Goal: Task Accomplishment & Management: Manage account settings

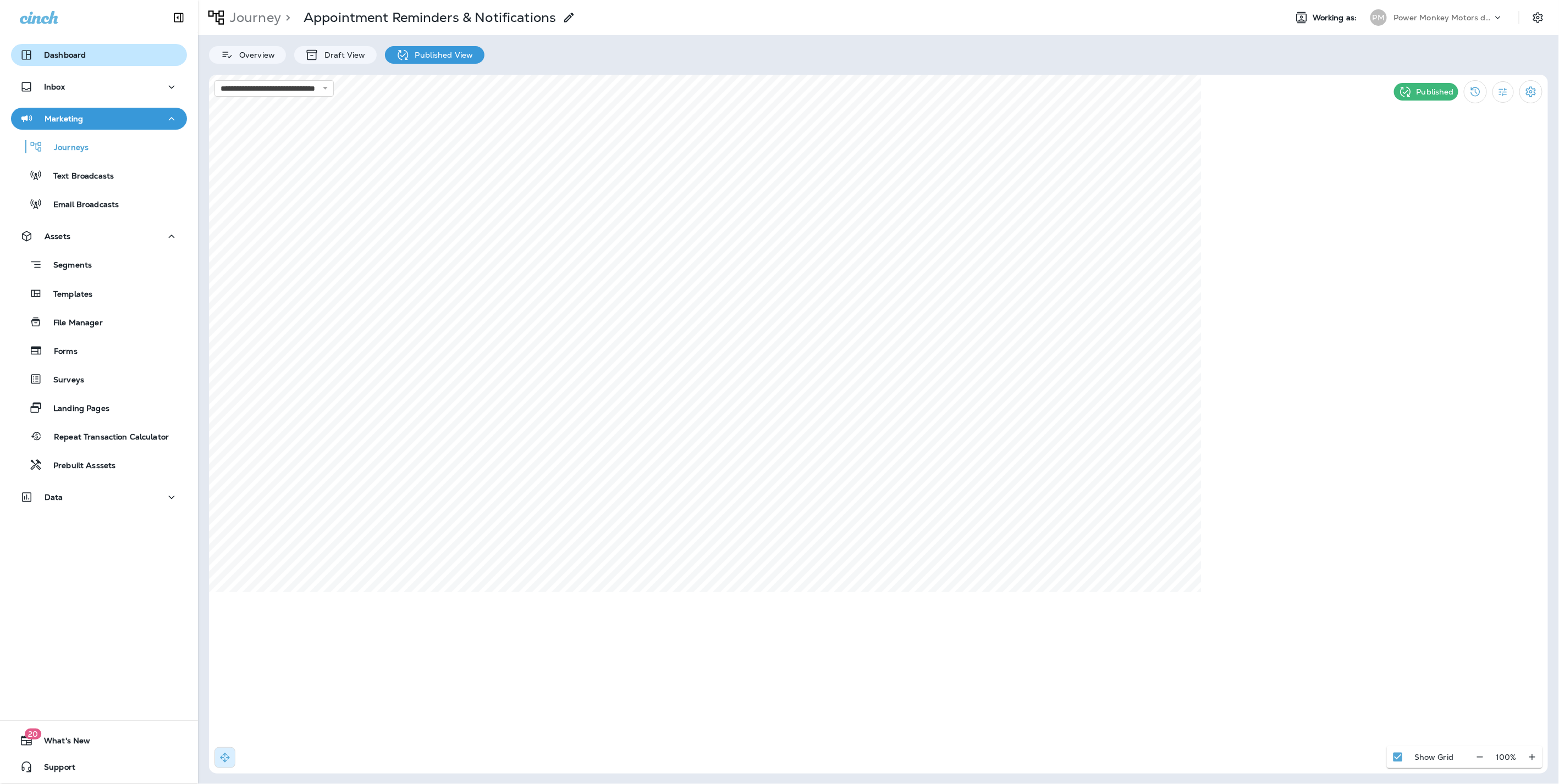
click at [109, 51] on div "Dashboard" at bounding box center [98, 55] width 158 height 14
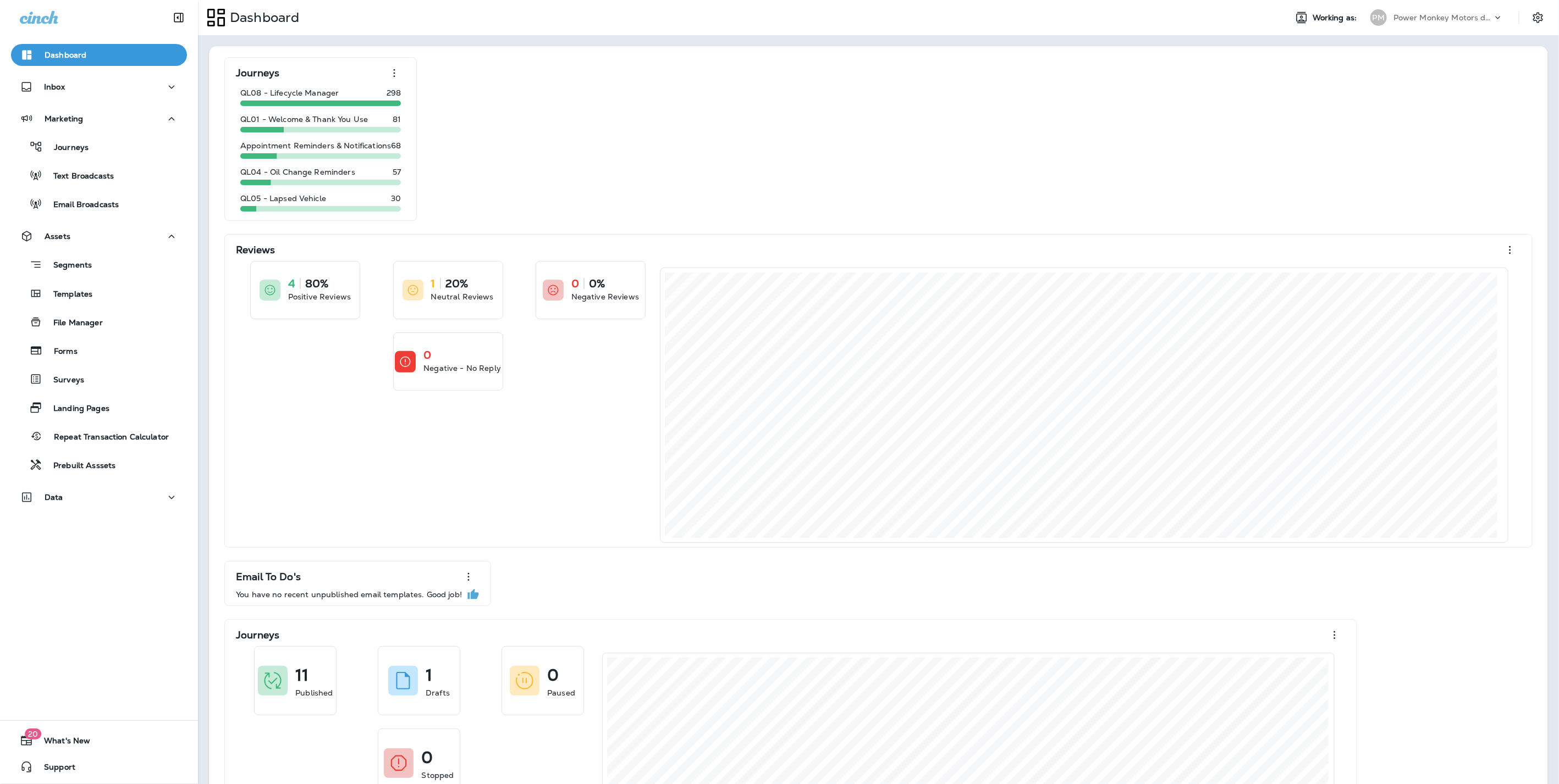
click at [1445, 17] on p "Power Monkey Motors dba Grease Monkey 1120" at bounding box center [1443, 18] width 99 height 9
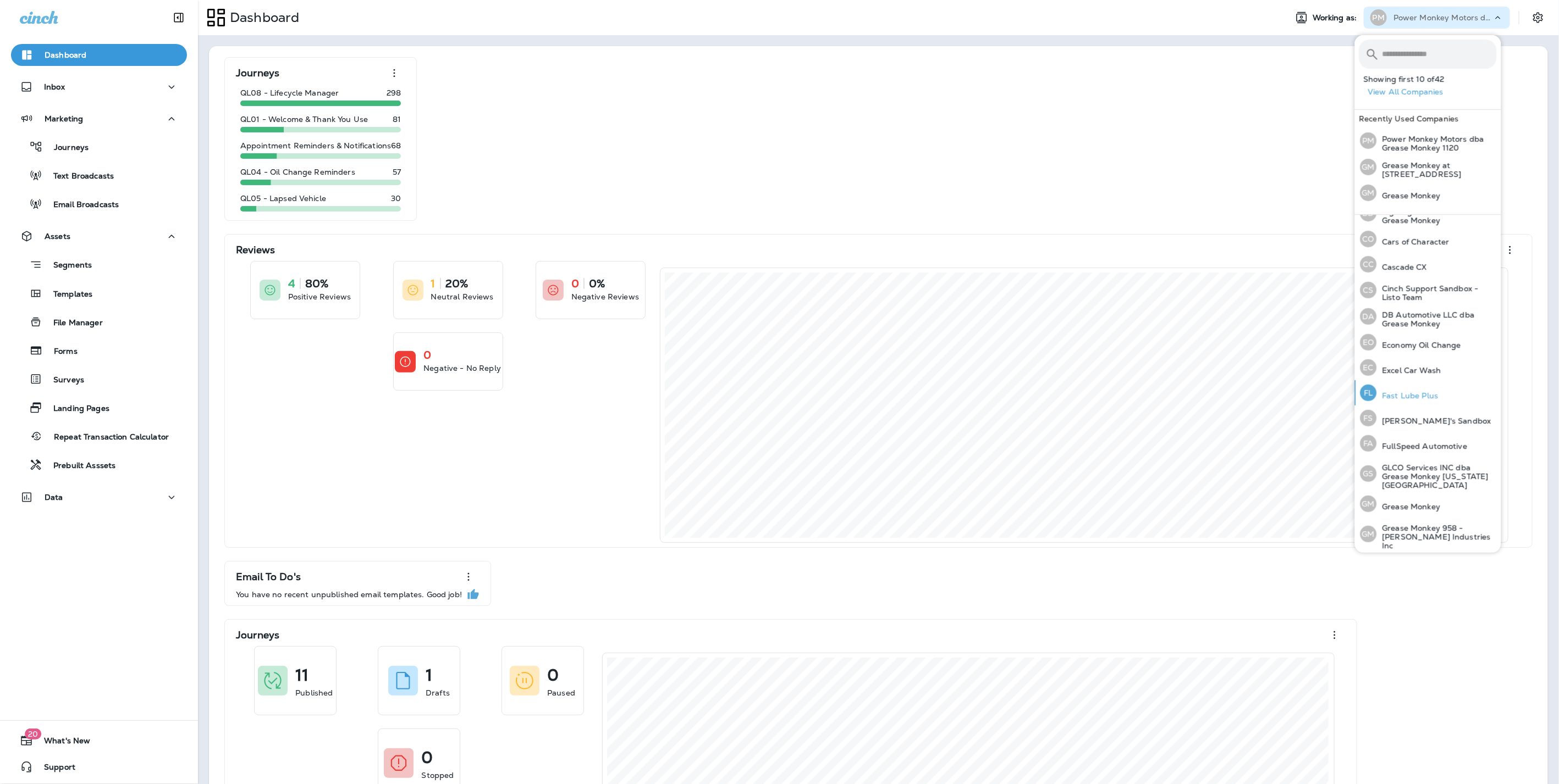
scroll to position [192, 0]
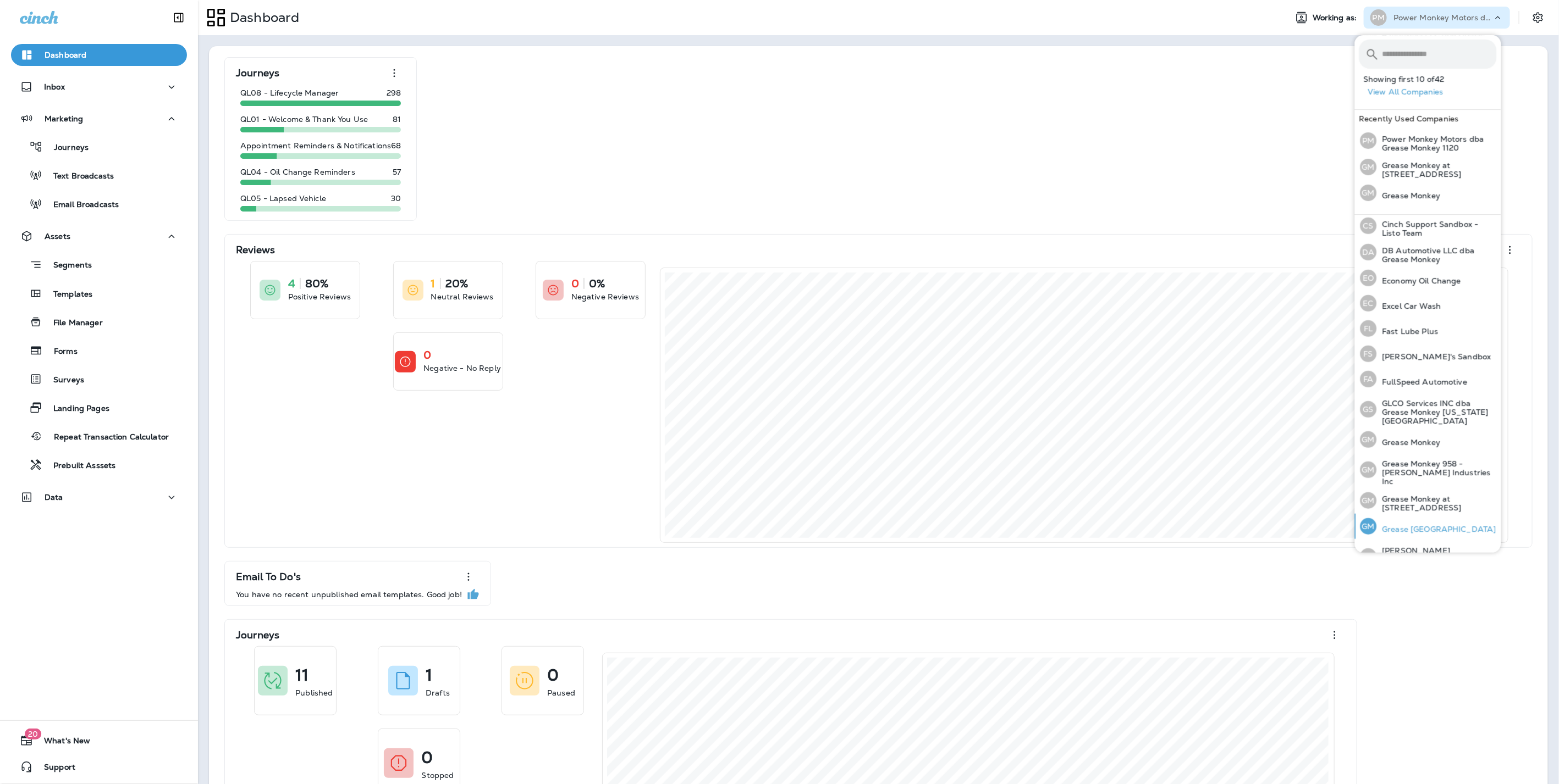
click at [1426, 513] on div "GM Grease [GEOGRAPHIC_DATA]" at bounding box center [1428, 526] width 144 height 25
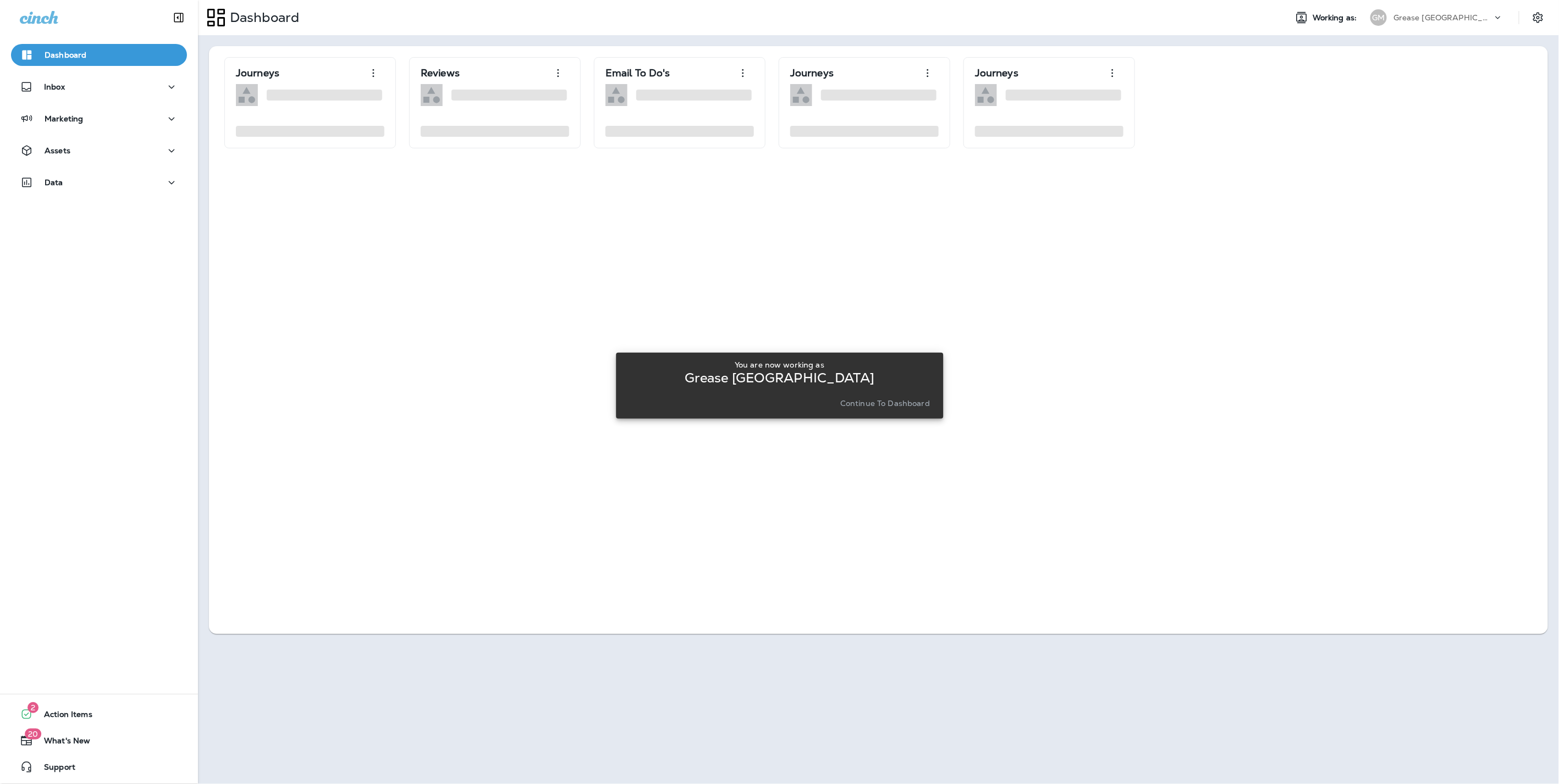
click at [871, 410] on button "Continue to Dashboard" at bounding box center [885, 403] width 98 height 15
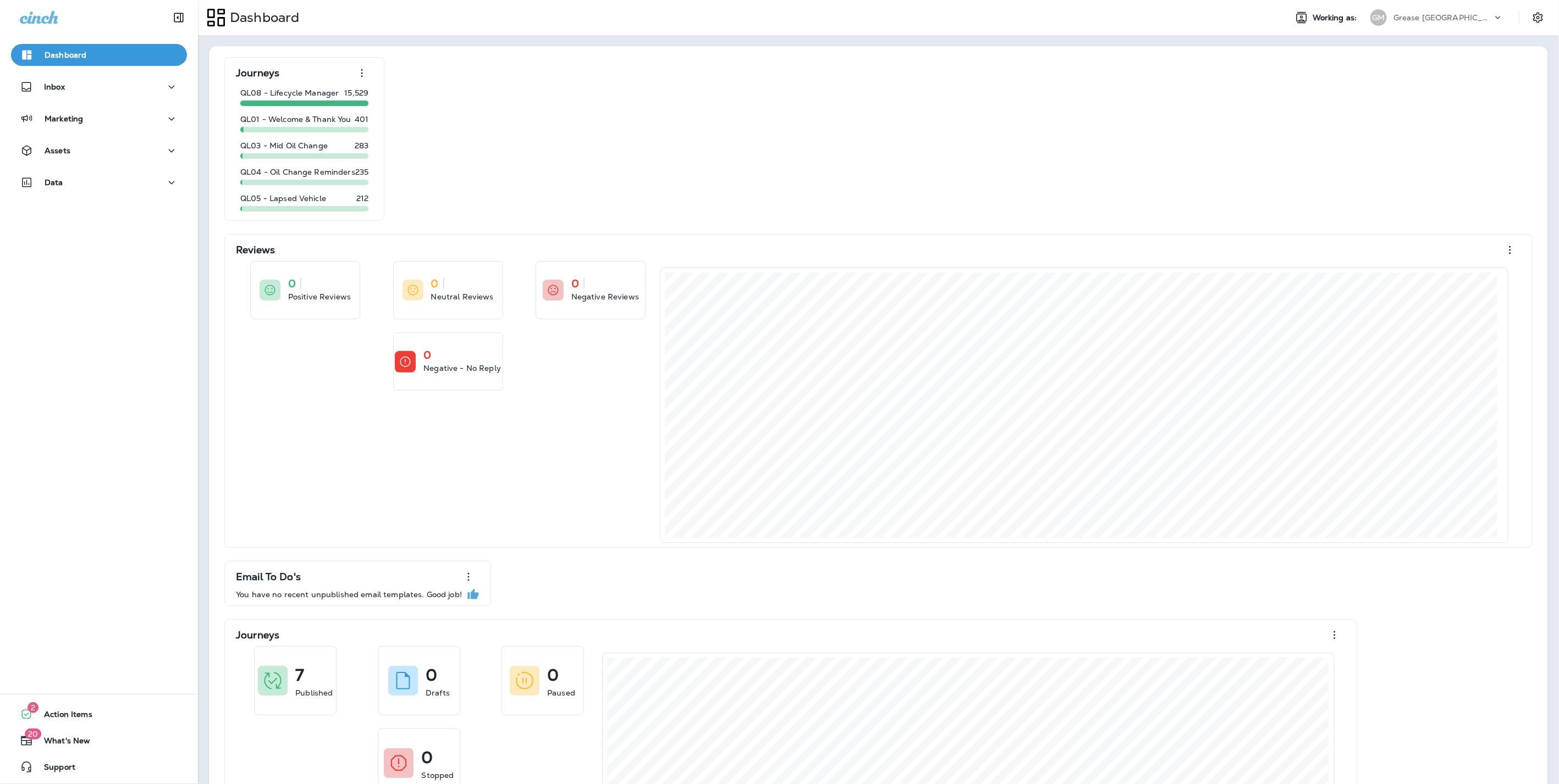
click at [1420, 23] on div "Grease [GEOGRAPHIC_DATA]" at bounding box center [1443, 17] width 99 height 16
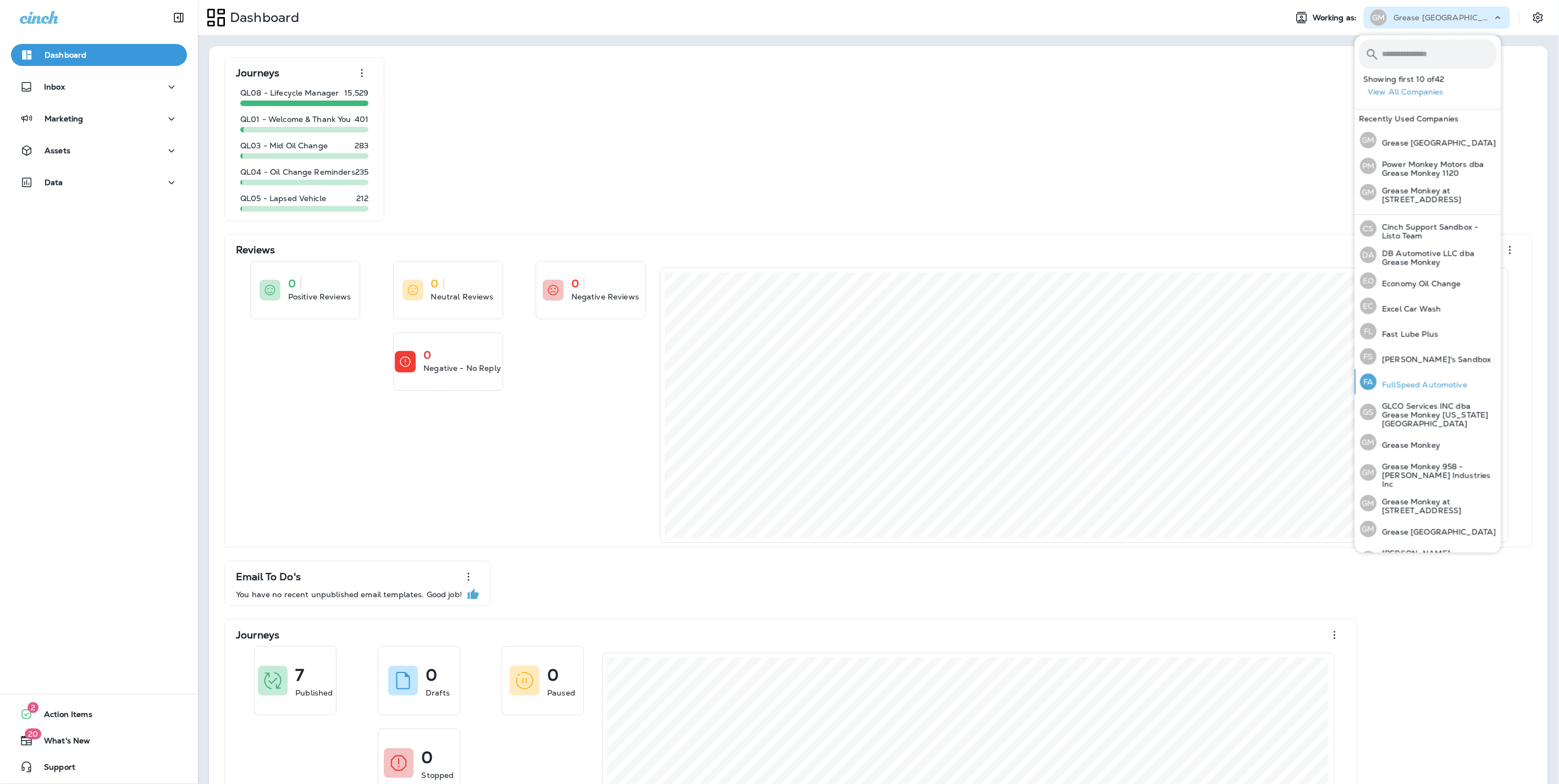
scroll to position [193, 0]
click at [1427, 486] on div "GM Grease Monkey at [STREET_ADDRESS]" at bounding box center [1428, 499] width 145 height 26
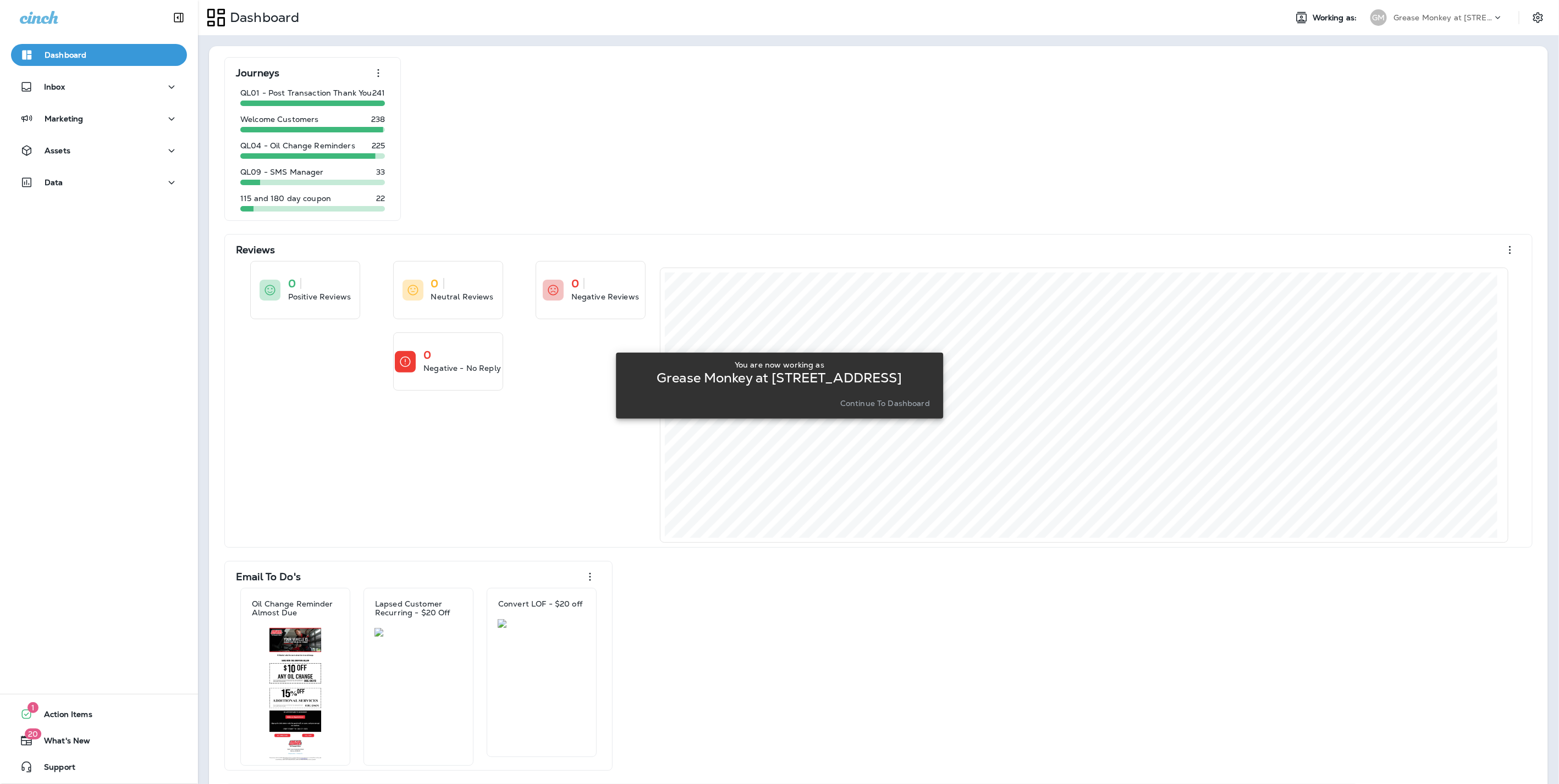
click at [904, 402] on p "Continue to Dashboard" at bounding box center [885, 403] width 89 height 9
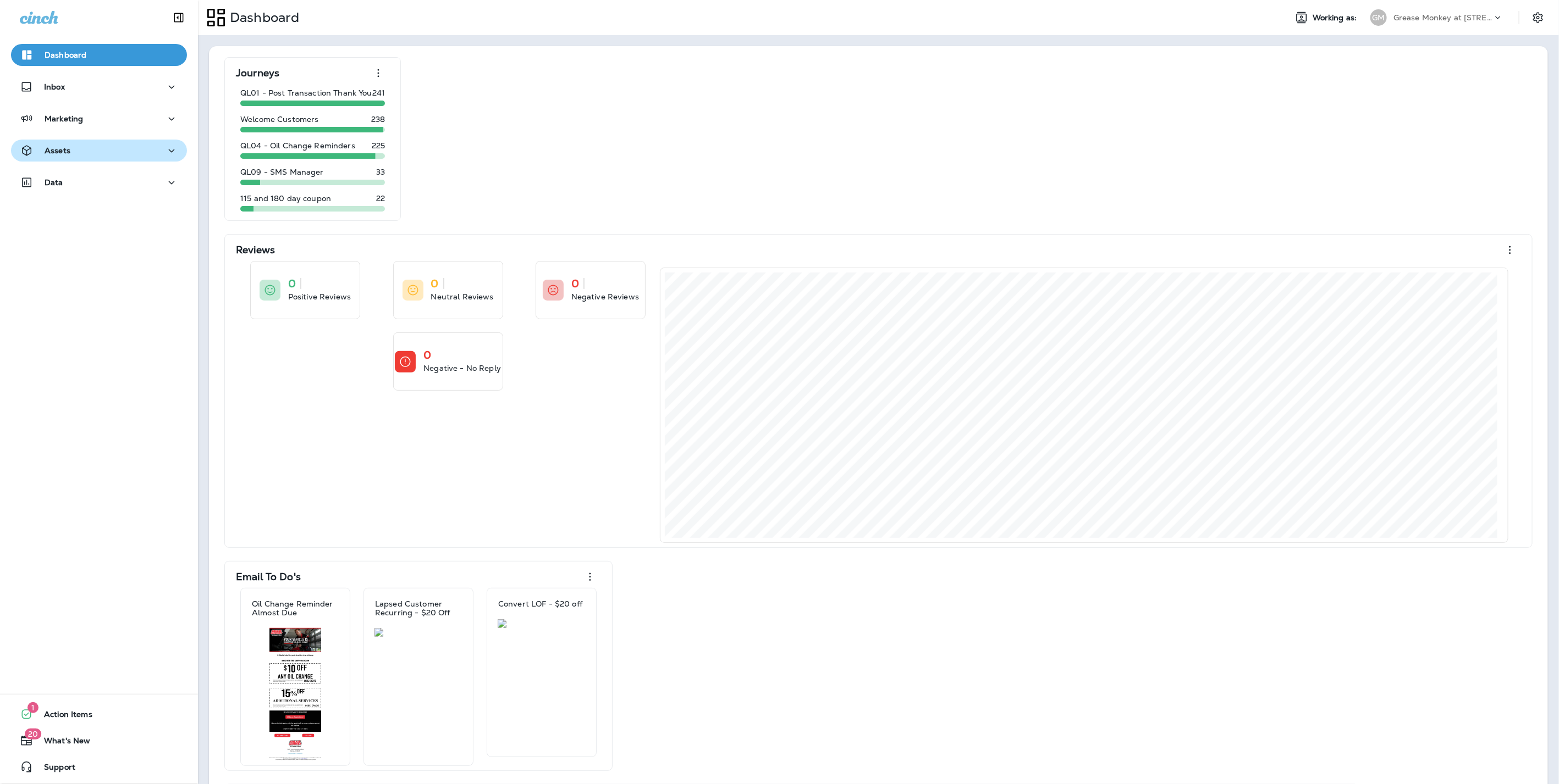
click at [61, 156] on div "Assets" at bounding box center [45, 151] width 51 height 14
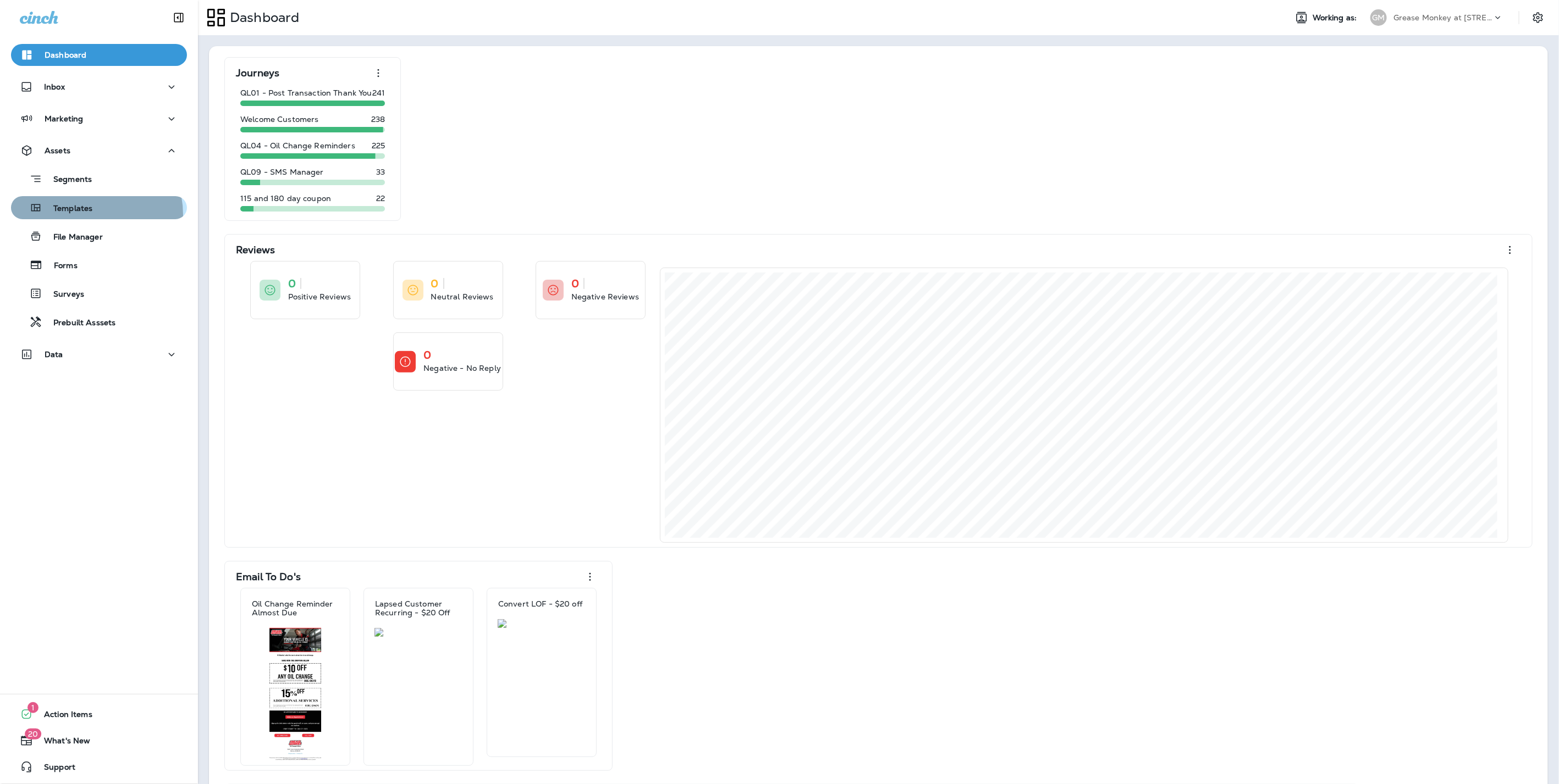
click at [83, 215] on div "Templates" at bounding box center [53, 208] width 77 height 16
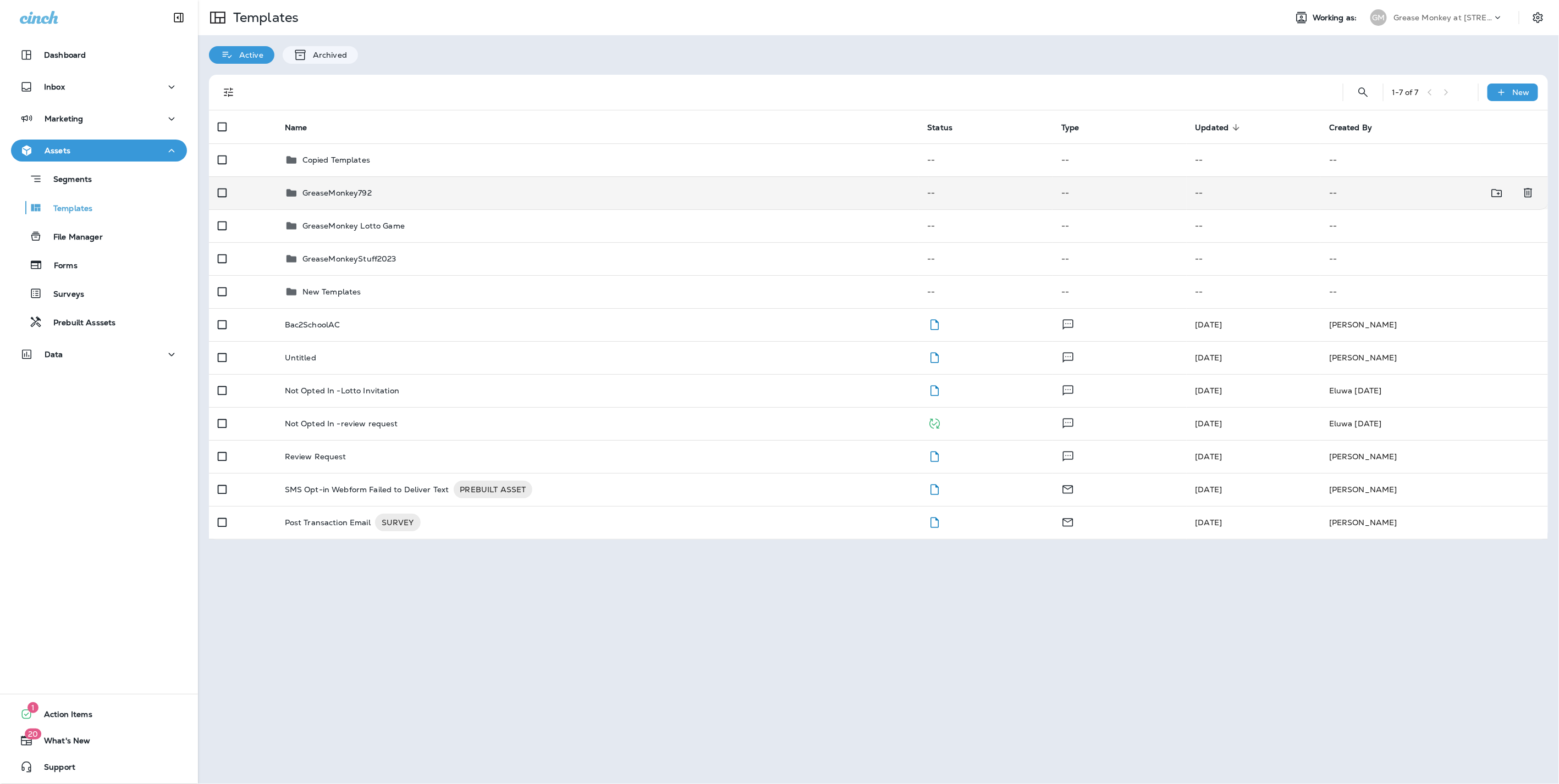
click at [306, 191] on p "GreaseMonkey792" at bounding box center [337, 193] width 70 height 9
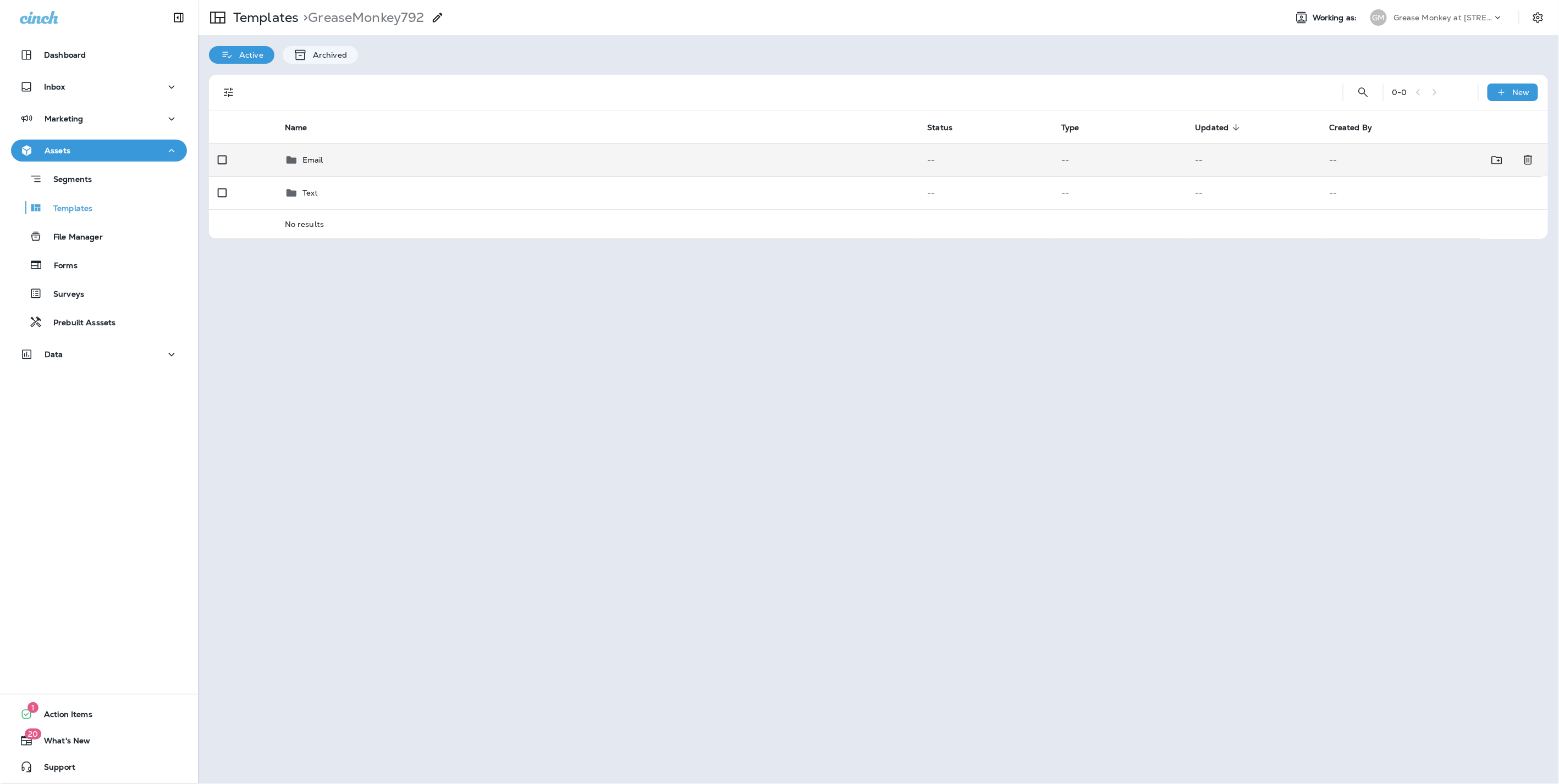
click at [310, 151] on td "Email" at bounding box center [598, 160] width 643 height 33
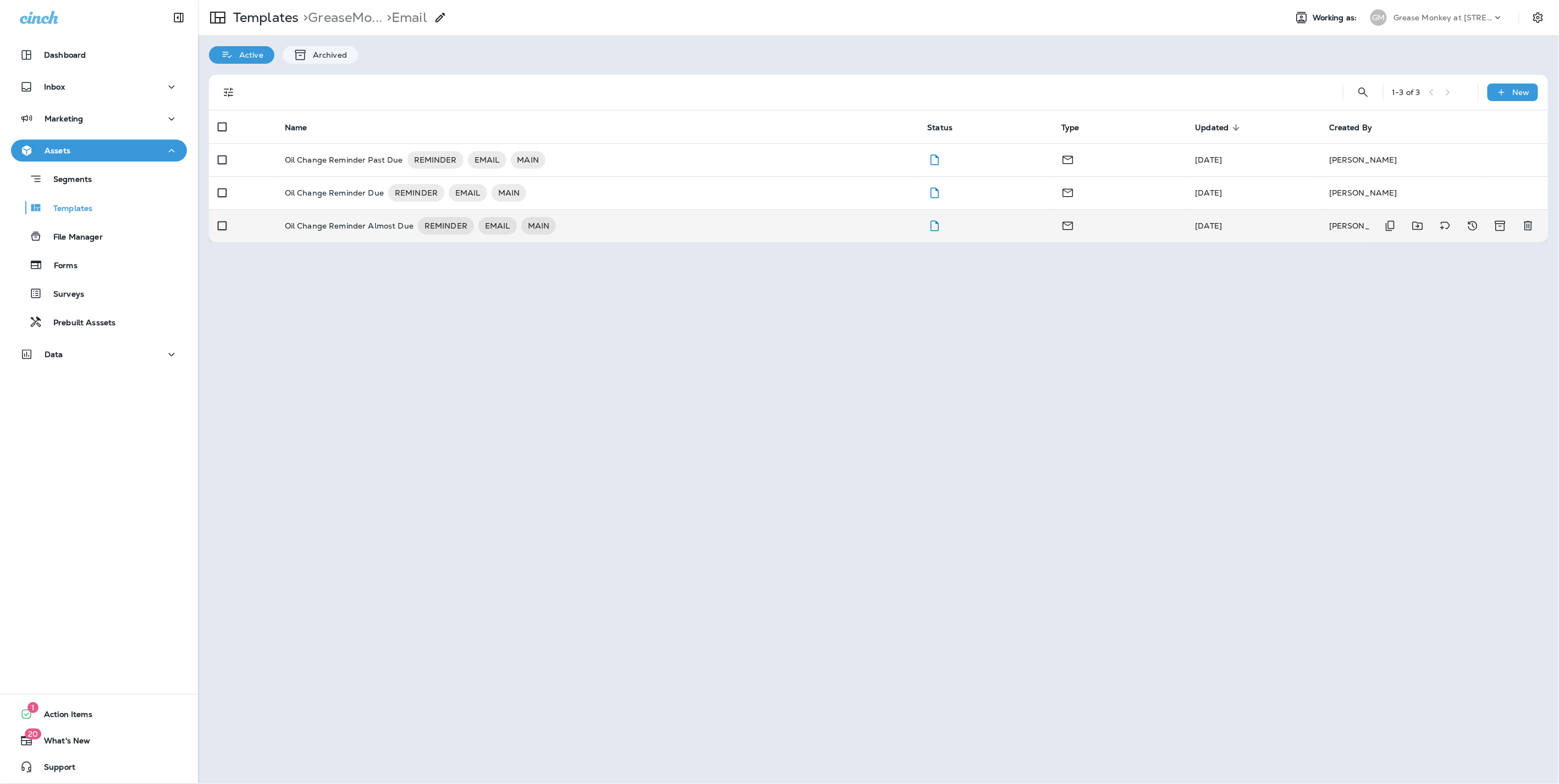
click at [673, 221] on div "Oil Change Reminder Almost Due REMINDER EMAIL MAIN" at bounding box center [598, 226] width 626 height 17
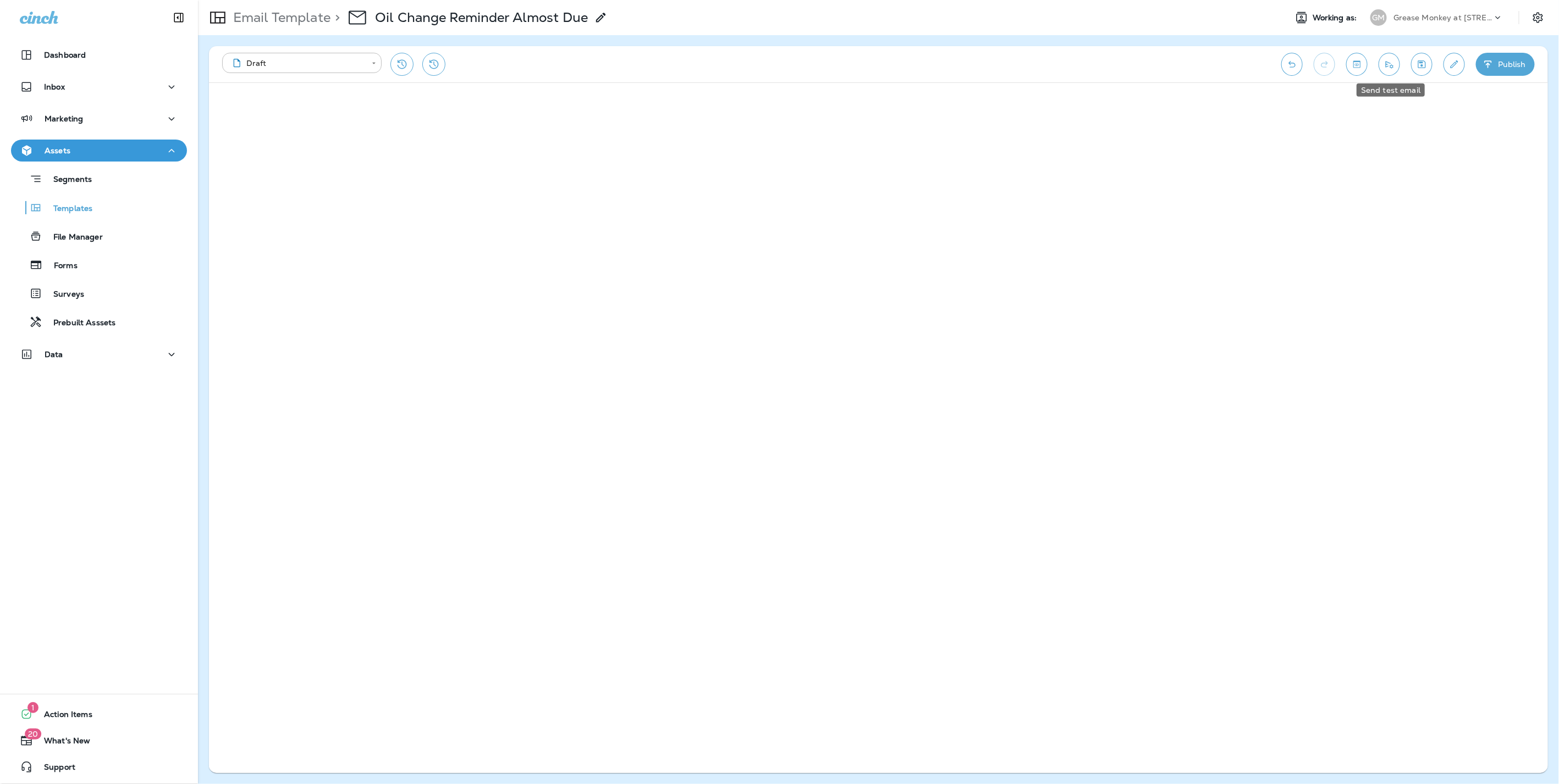
click at [1391, 64] on icon "Send test email" at bounding box center [1388, 64] width 12 height 11
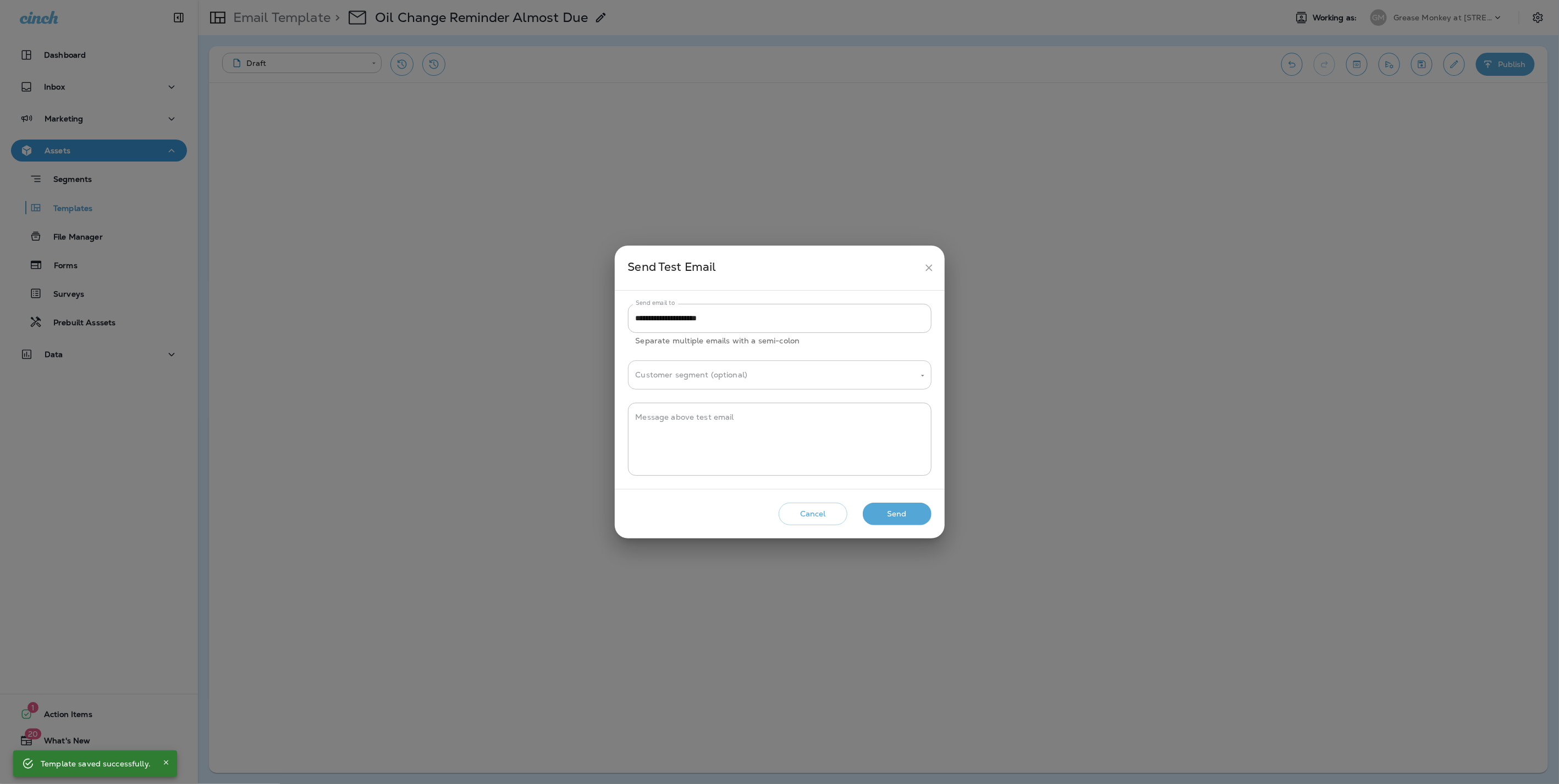
click at [811, 372] on input "Customer segment (optional)" at bounding box center [771, 374] width 277 height 19
type input "*"
click at [929, 263] on icon "close" at bounding box center [929, 268] width 12 height 12
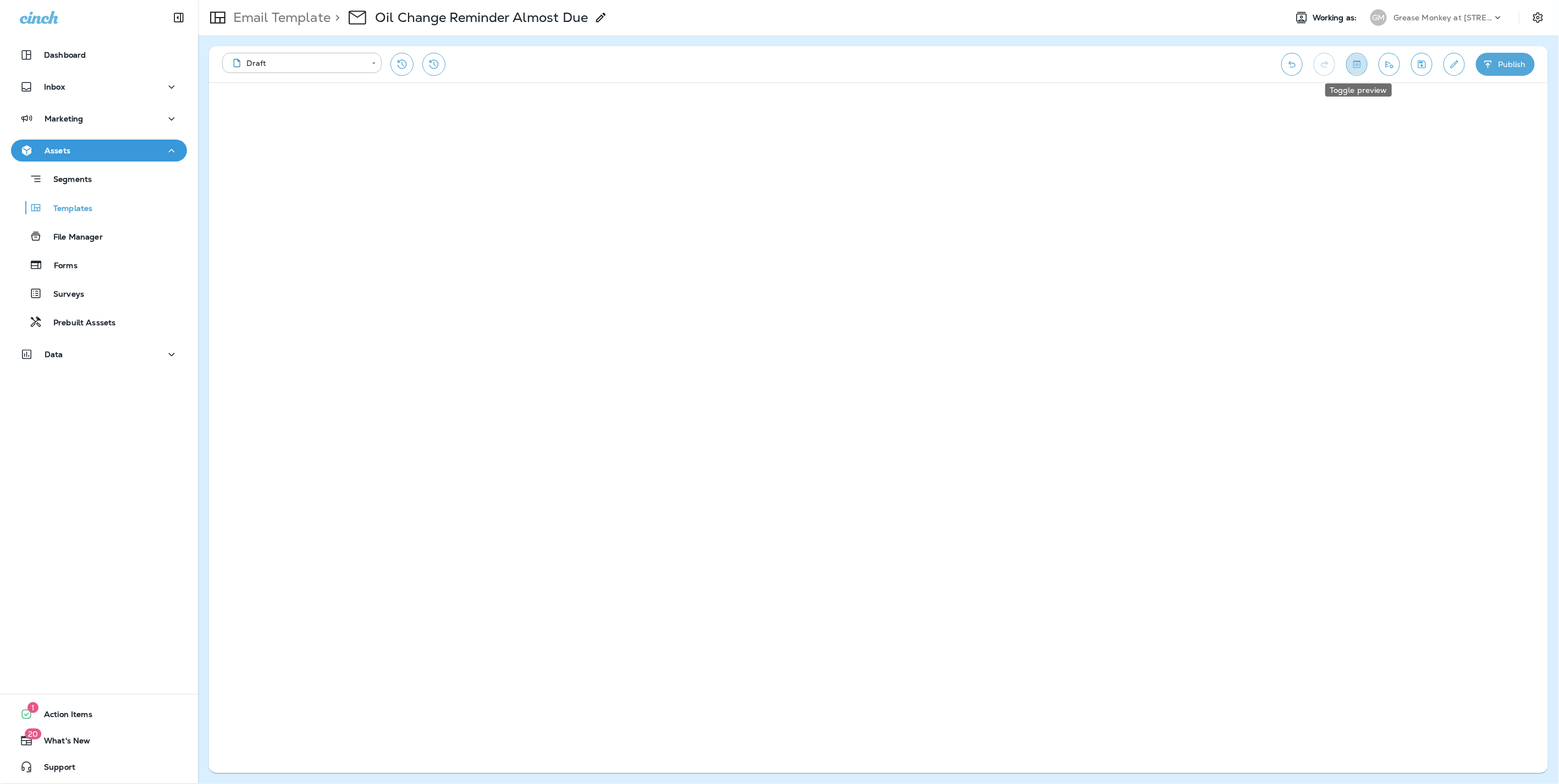
click at [1354, 64] on icon "Toggle preview" at bounding box center [1357, 64] width 7 height 7
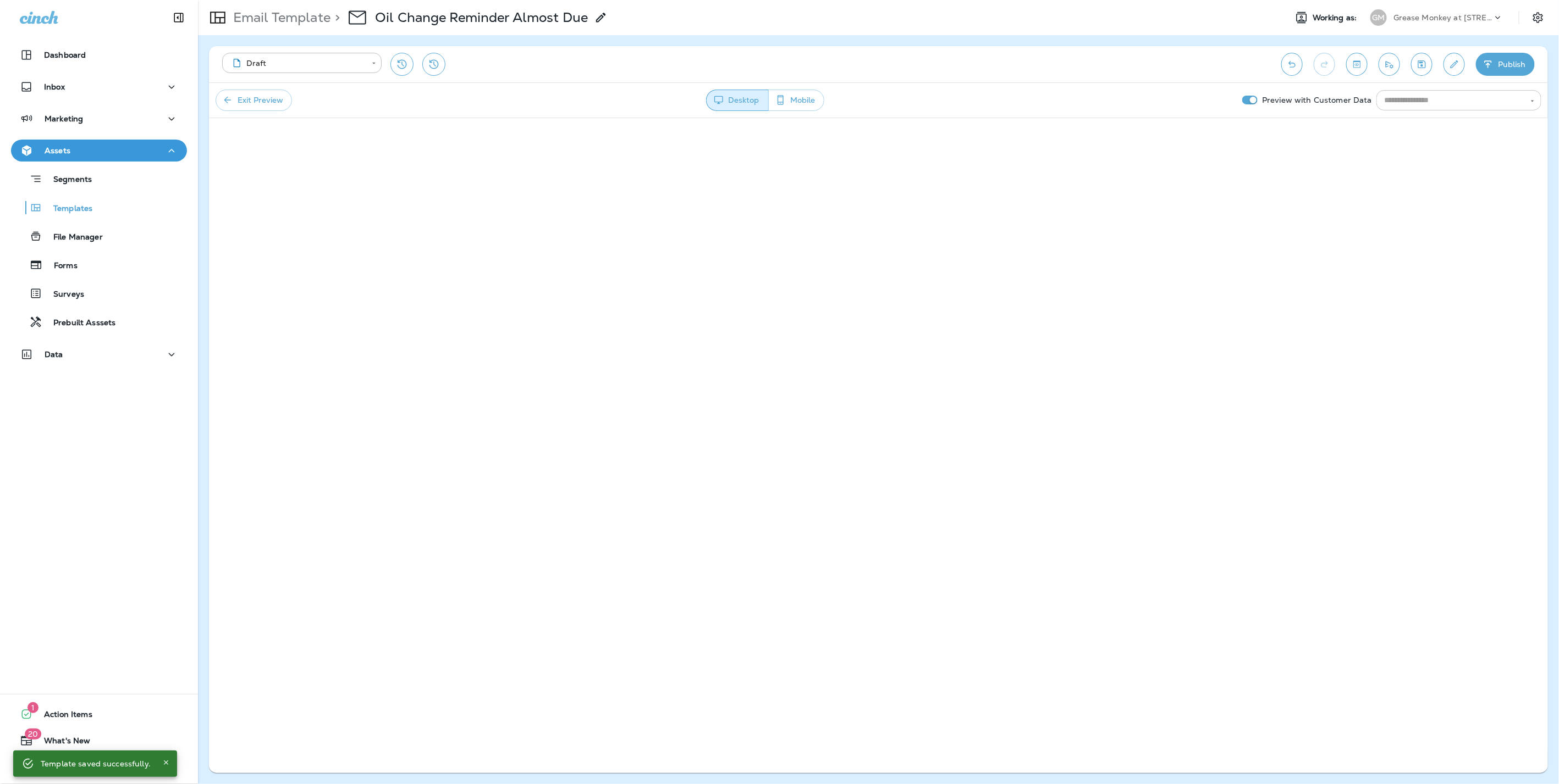
click at [1410, 106] on div "​" at bounding box center [1459, 100] width 165 height 21
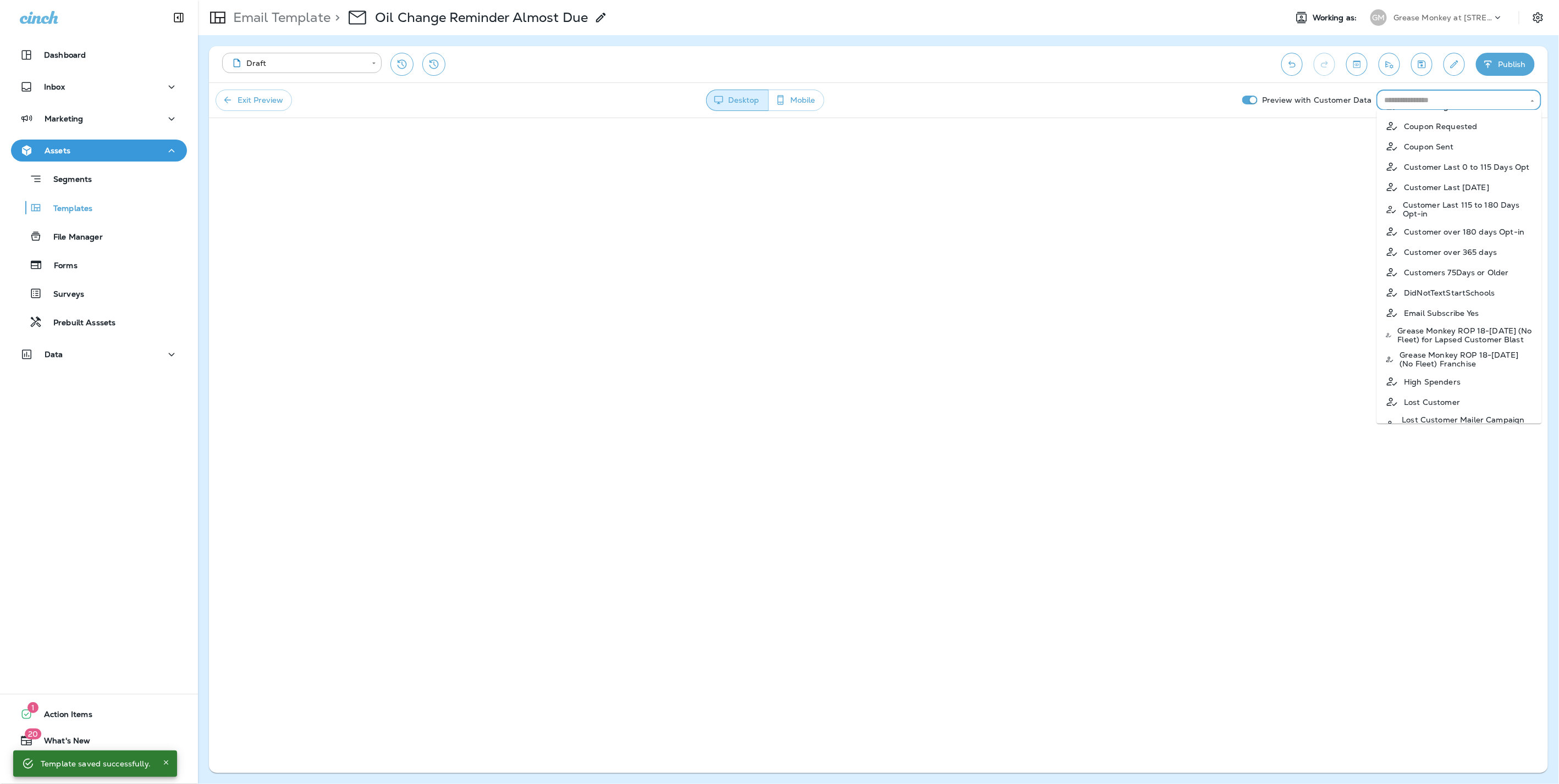
scroll to position [61, 0]
click at [1430, 315] on p "Email Subscribe Yes" at bounding box center [1442, 311] width 75 height 9
type input "**********"
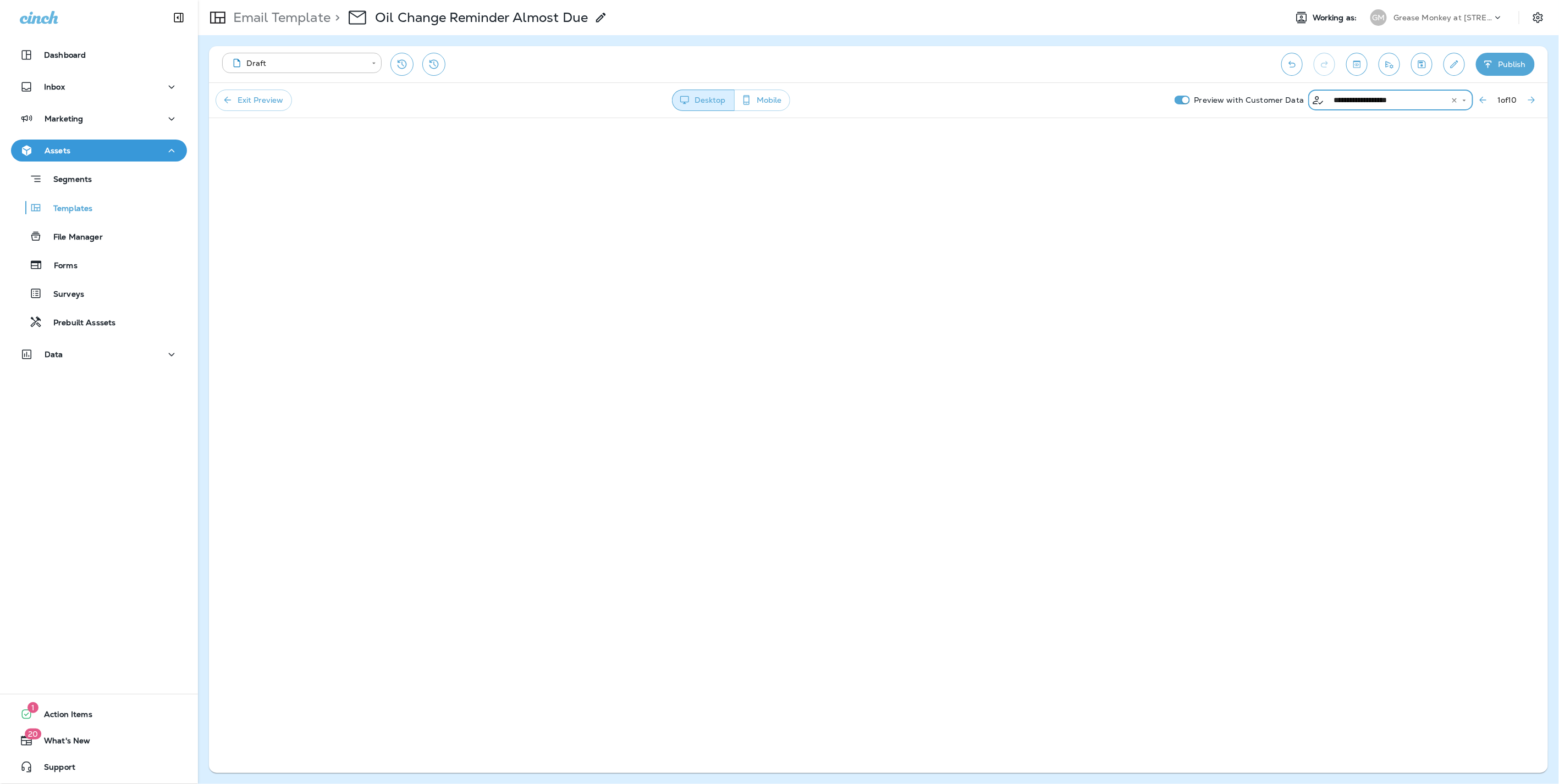
click at [1451, 99] on icon "Clear" at bounding box center [1454, 100] width 8 height 8
click at [1436, 97] on input "text" at bounding box center [1381, 100] width 140 height 14
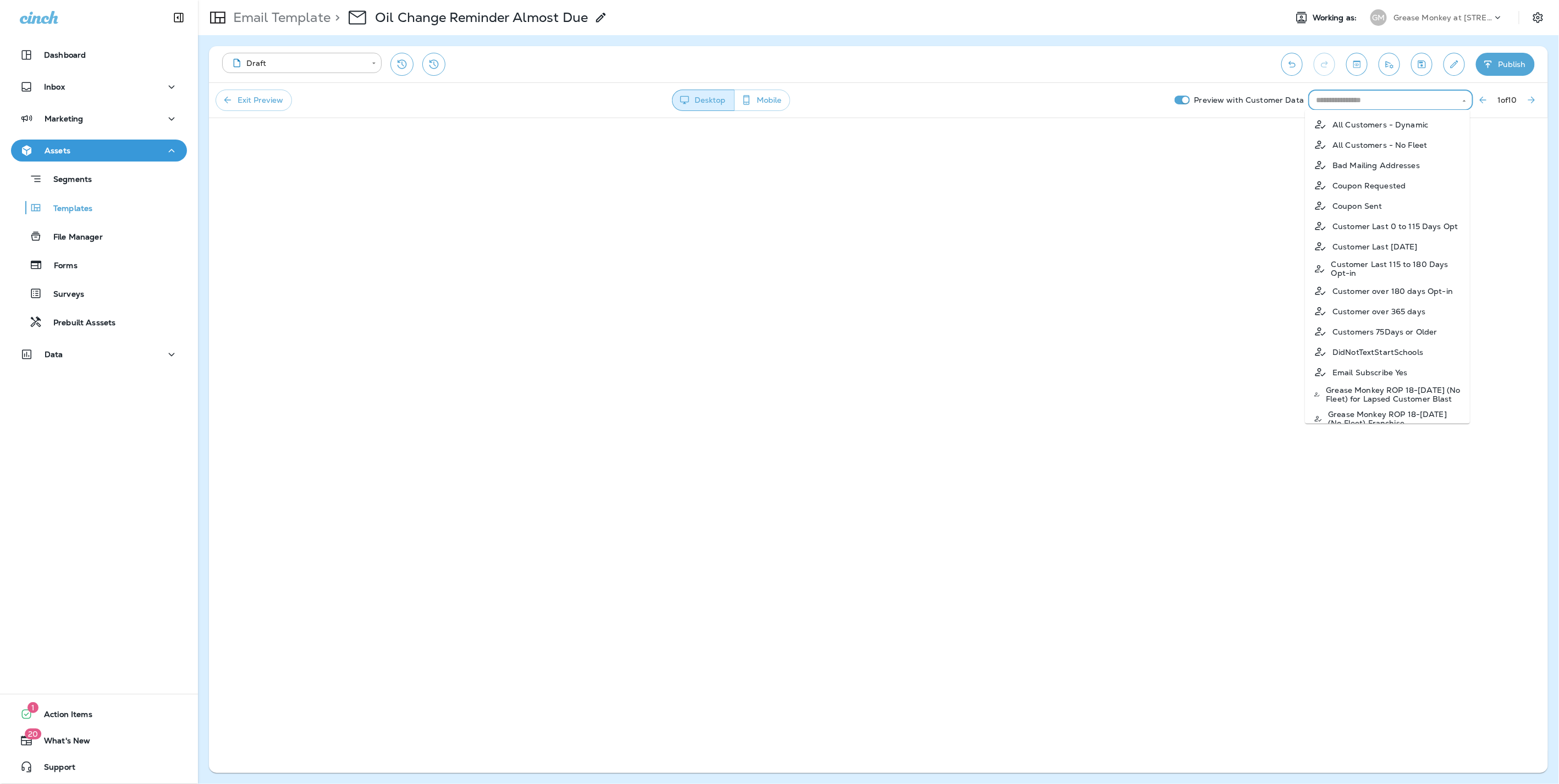
click at [1396, 124] on p "All Customers - Dynamic" at bounding box center [1380, 125] width 96 height 9
type input "**********"
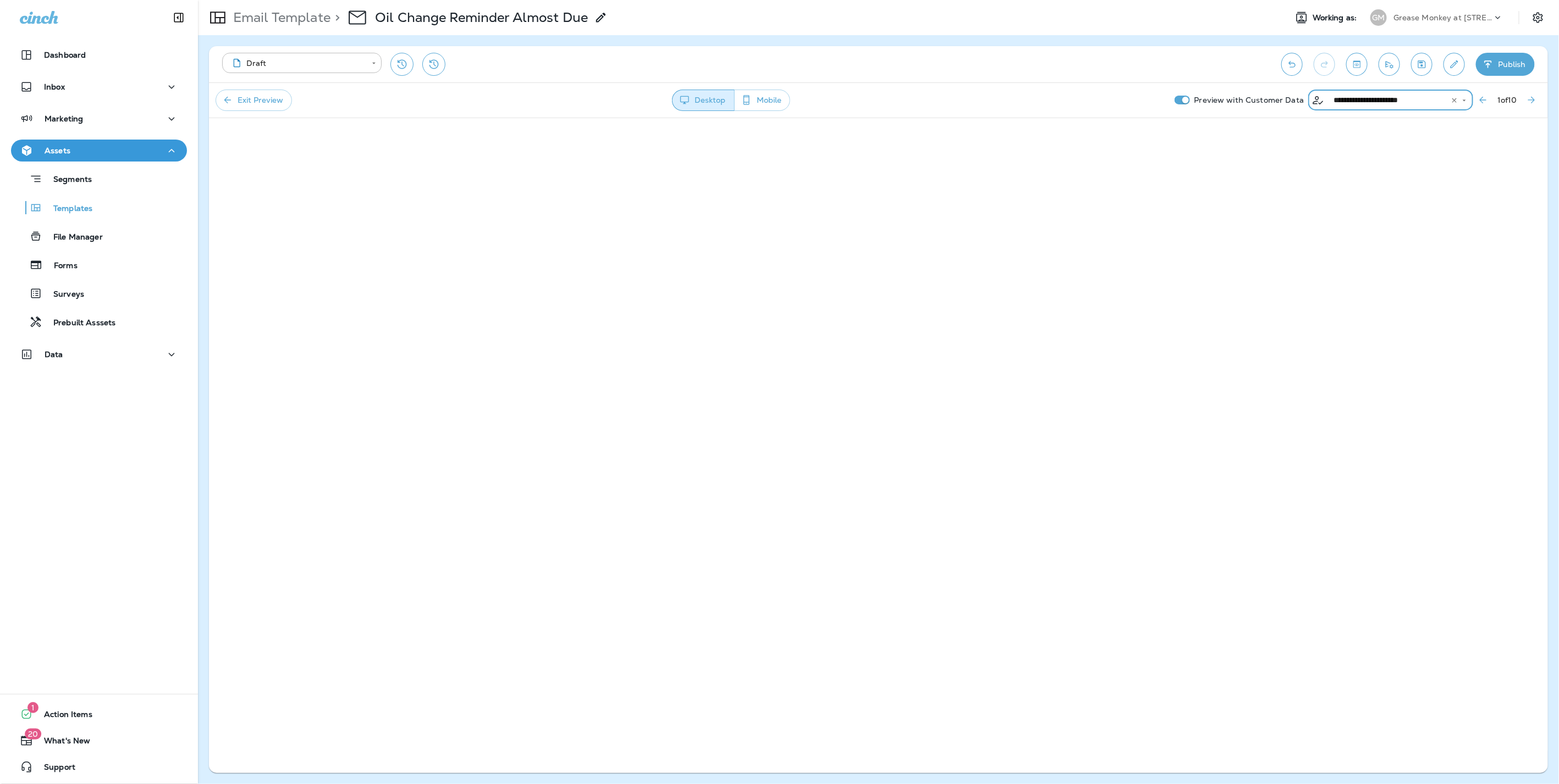
click at [1452, 100] on icon "Clear" at bounding box center [1454, 99] width 5 height 5
click at [1362, 62] on icon "Toggle preview" at bounding box center [1357, 64] width 12 height 11
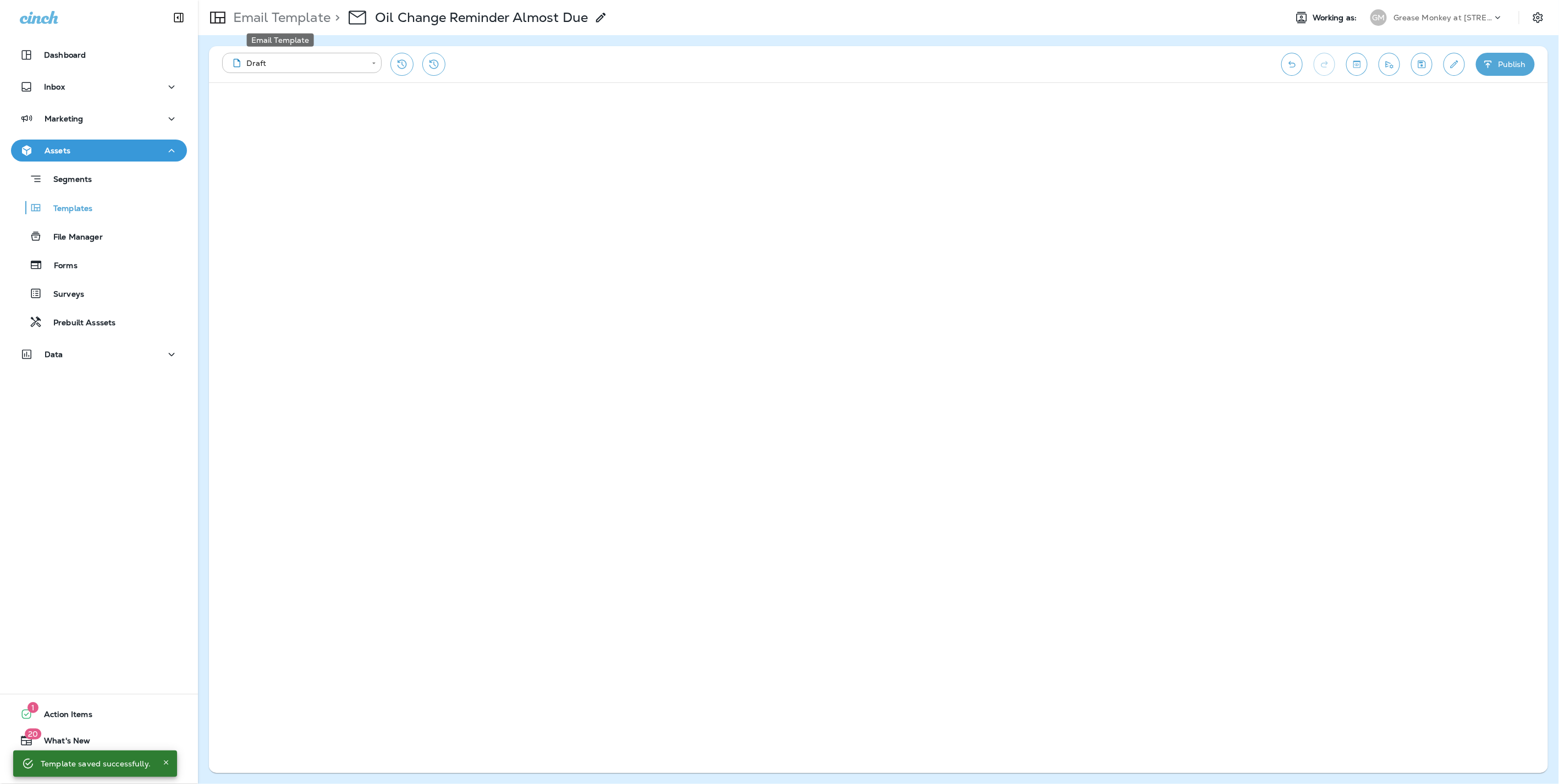
click at [263, 12] on p "Email Template" at bounding box center [279, 17] width 102 height 16
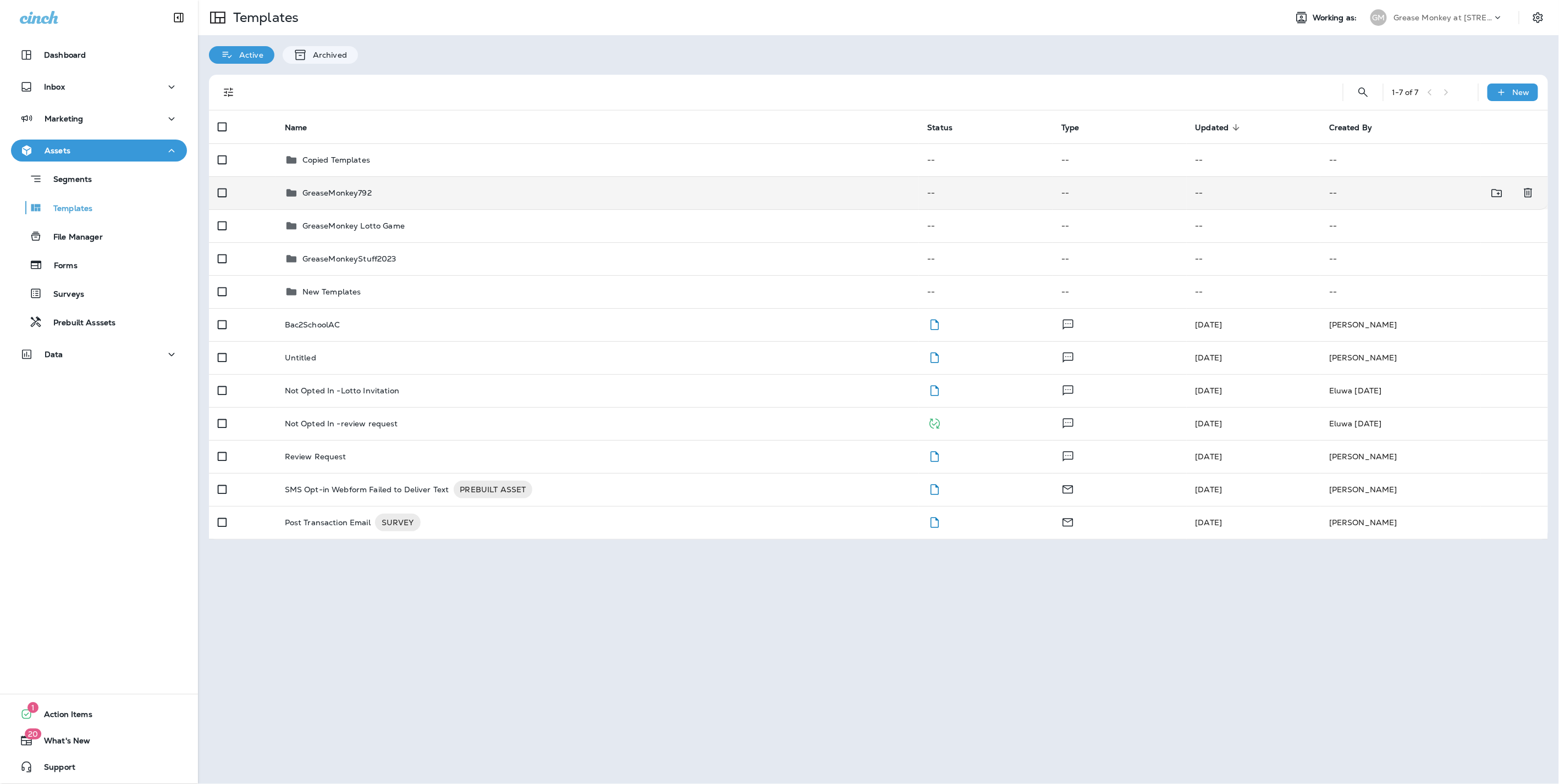
click at [357, 198] on div "GreaseMonkey792" at bounding box center [337, 192] width 70 height 14
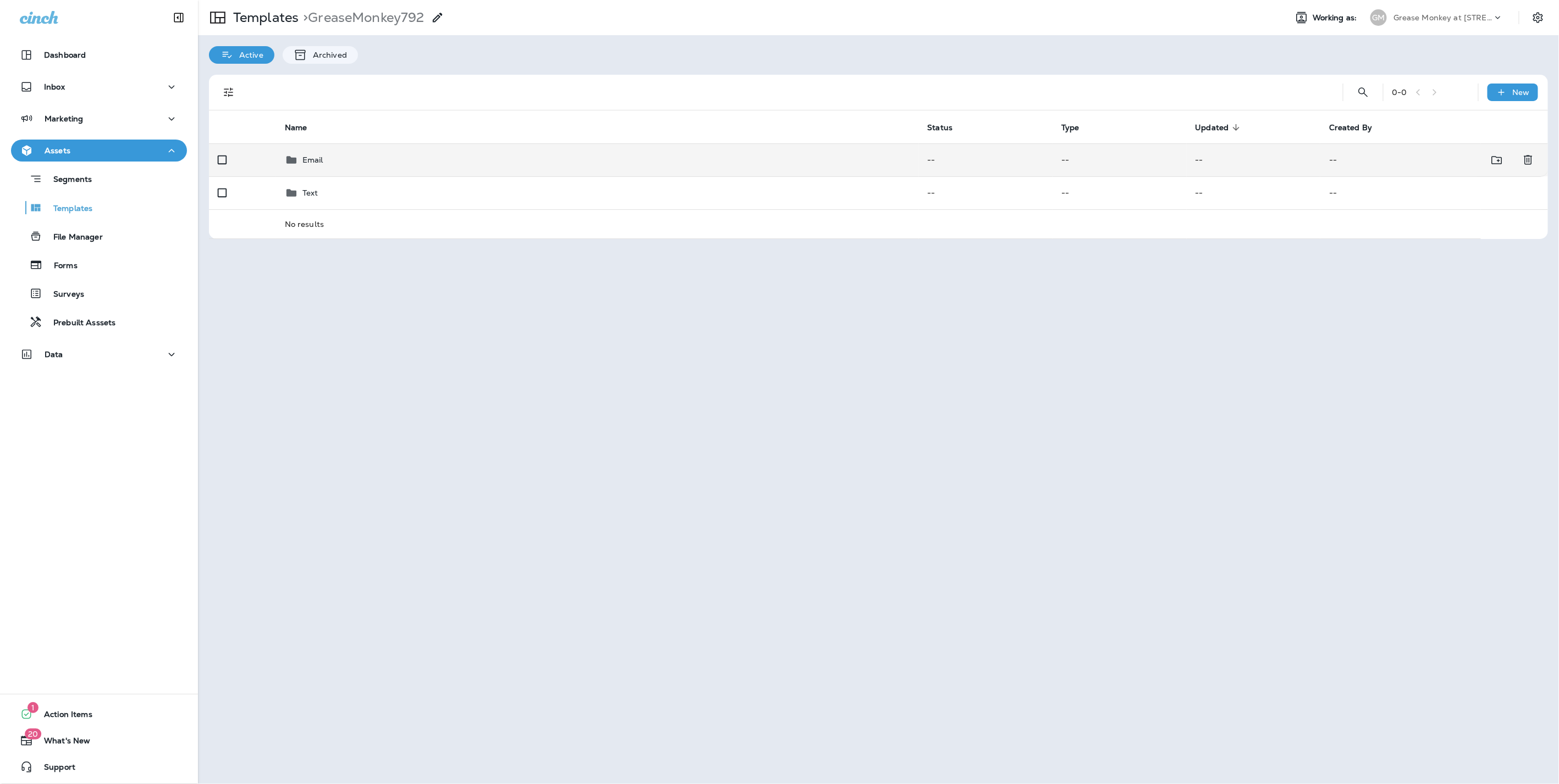
click at [336, 166] on div "Email" at bounding box center [598, 160] width 626 height 14
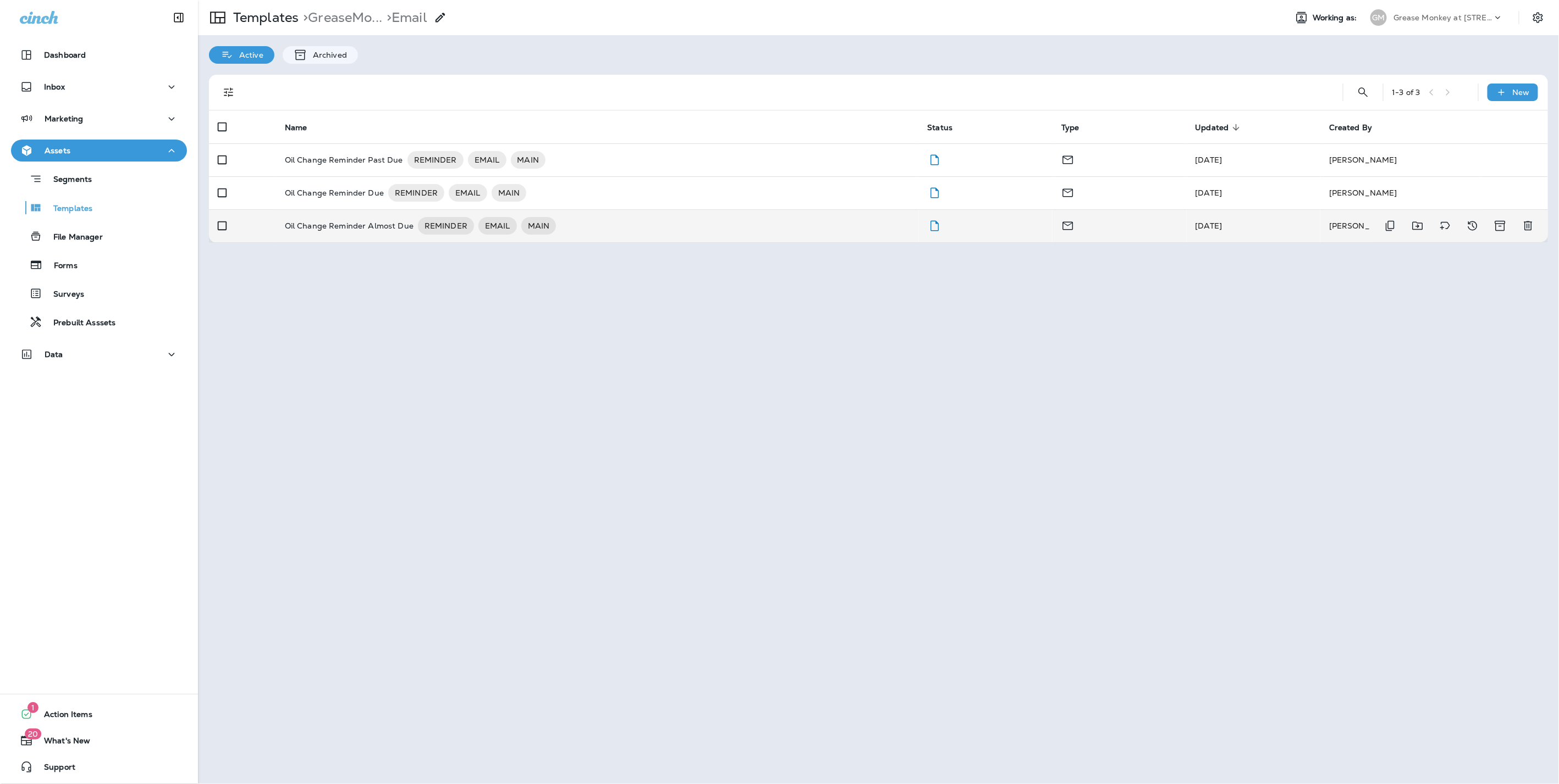
click at [323, 221] on p "Oil Change Reminder Almost Due" at bounding box center [349, 226] width 129 height 17
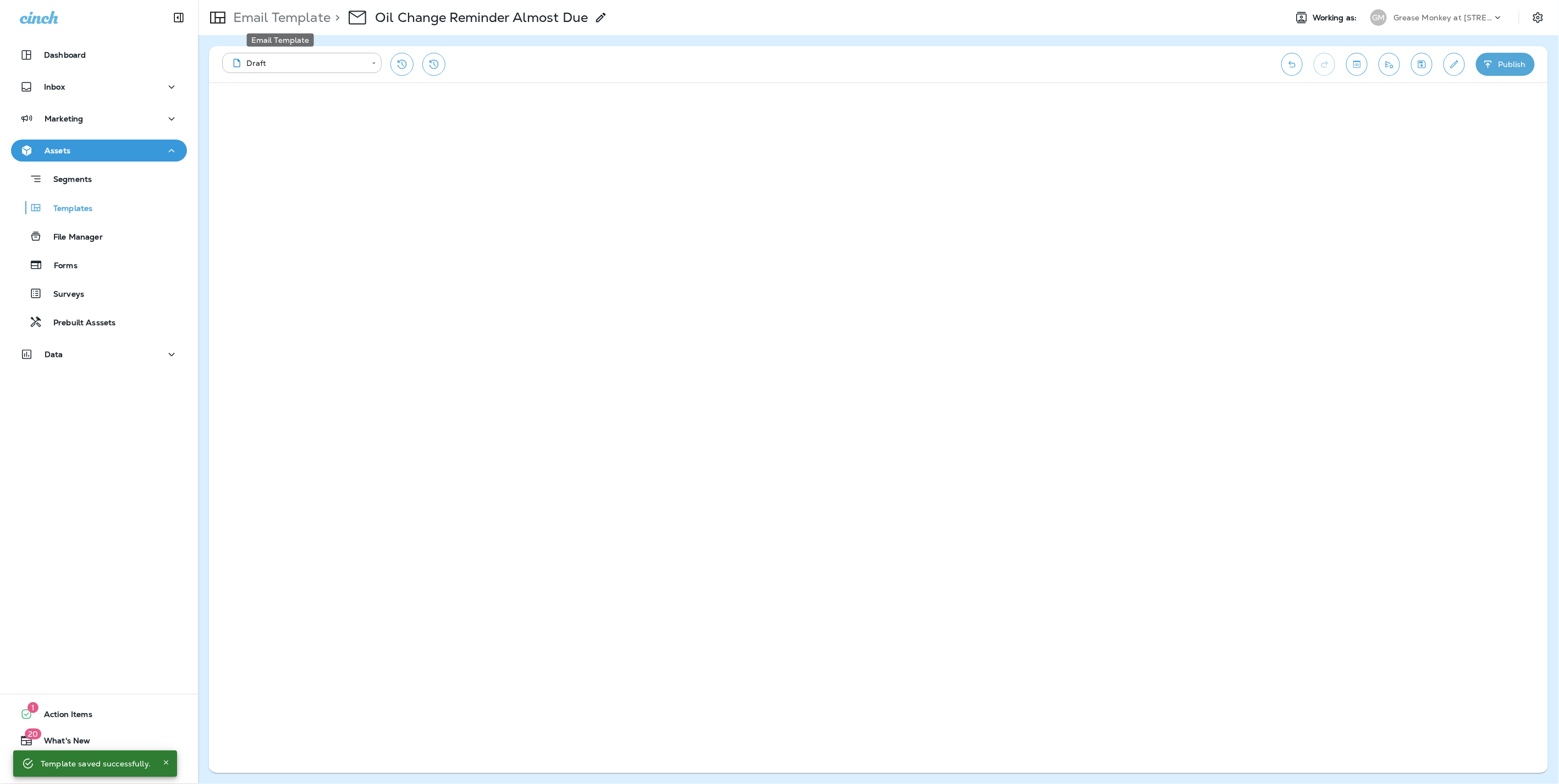
click at [308, 18] on p "Email Template" at bounding box center [279, 17] width 102 height 16
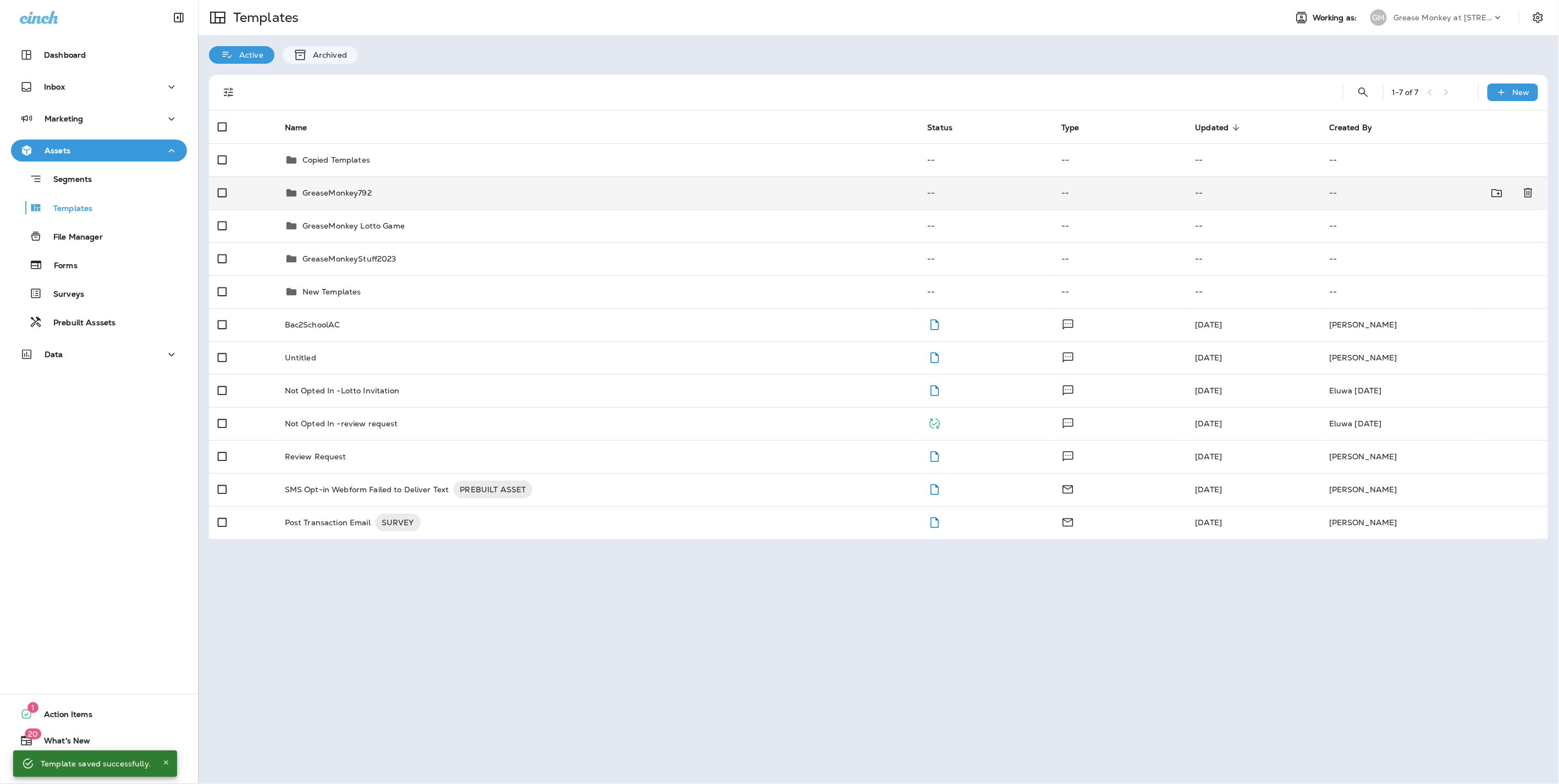
click at [334, 189] on p "GreaseMonkey792" at bounding box center [337, 193] width 70 height 9
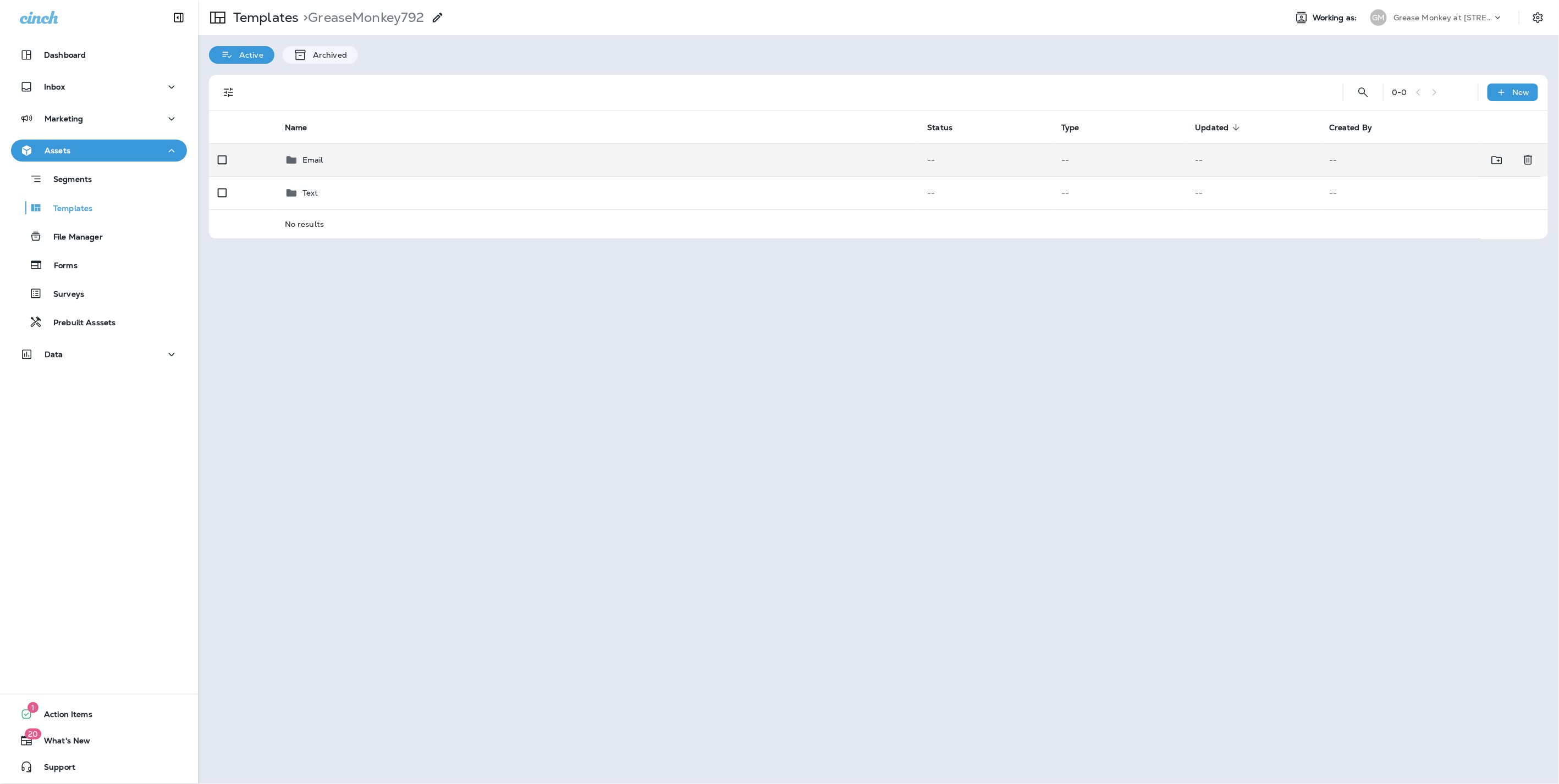
click at [316, 147] on td "Email" at bounding box center [598, 160] width 643 height 33
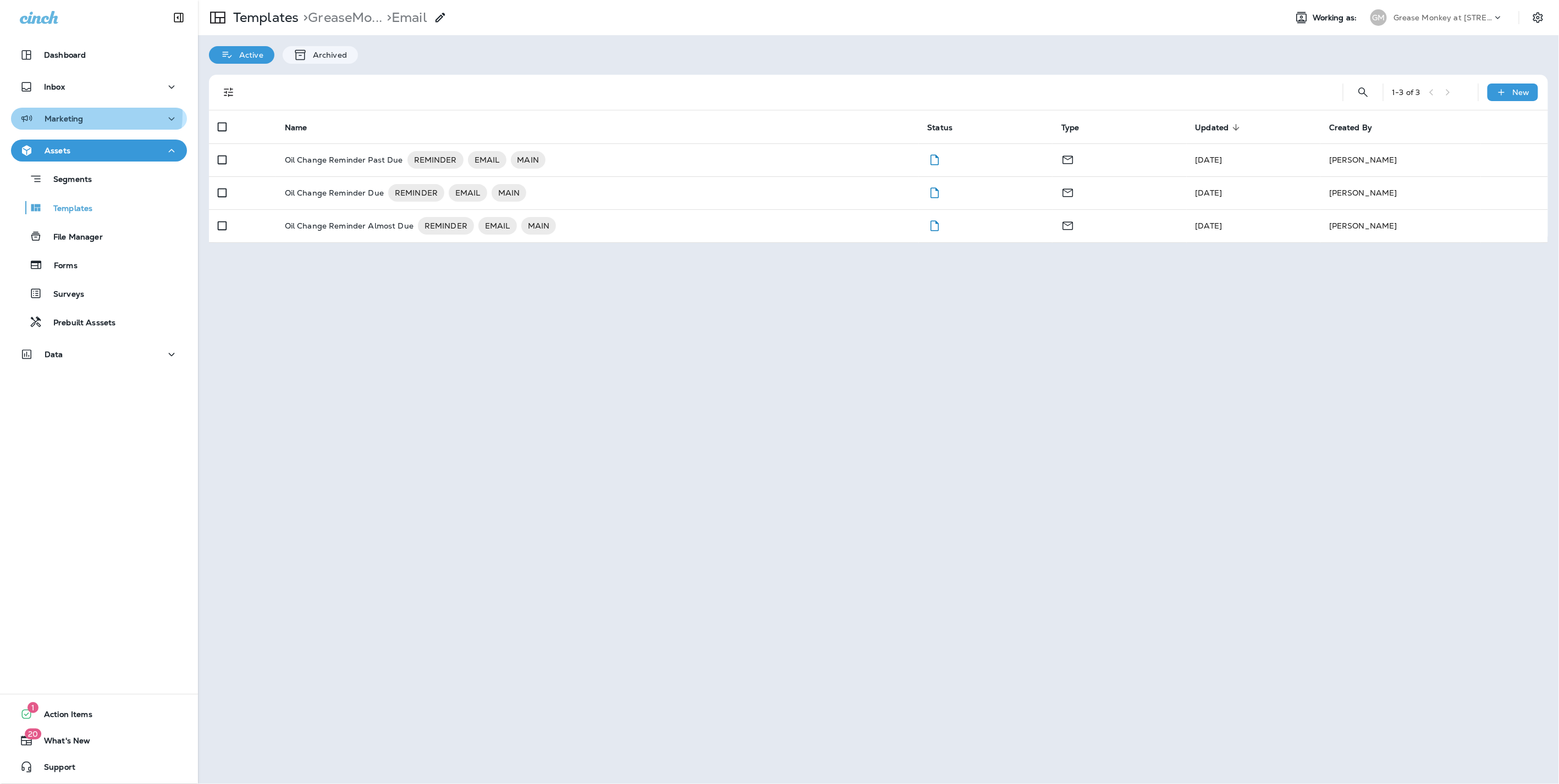
click at [77, 115] on p "Marketing" at bounding box center [63, 119] width 39 height 9
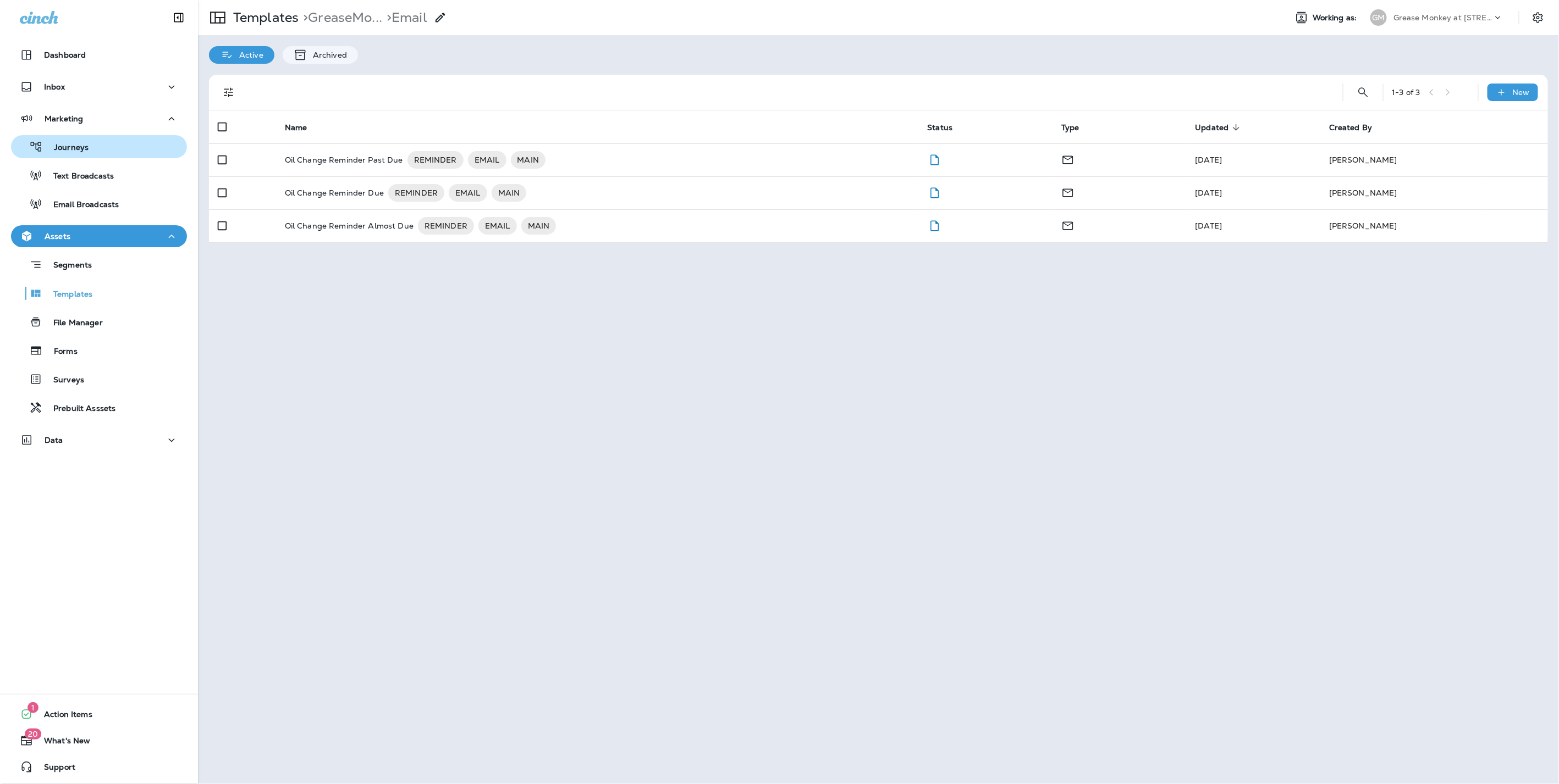
click at [83, 147] on p "Journeys" at bounding box center [66, 148] width 46 height 11
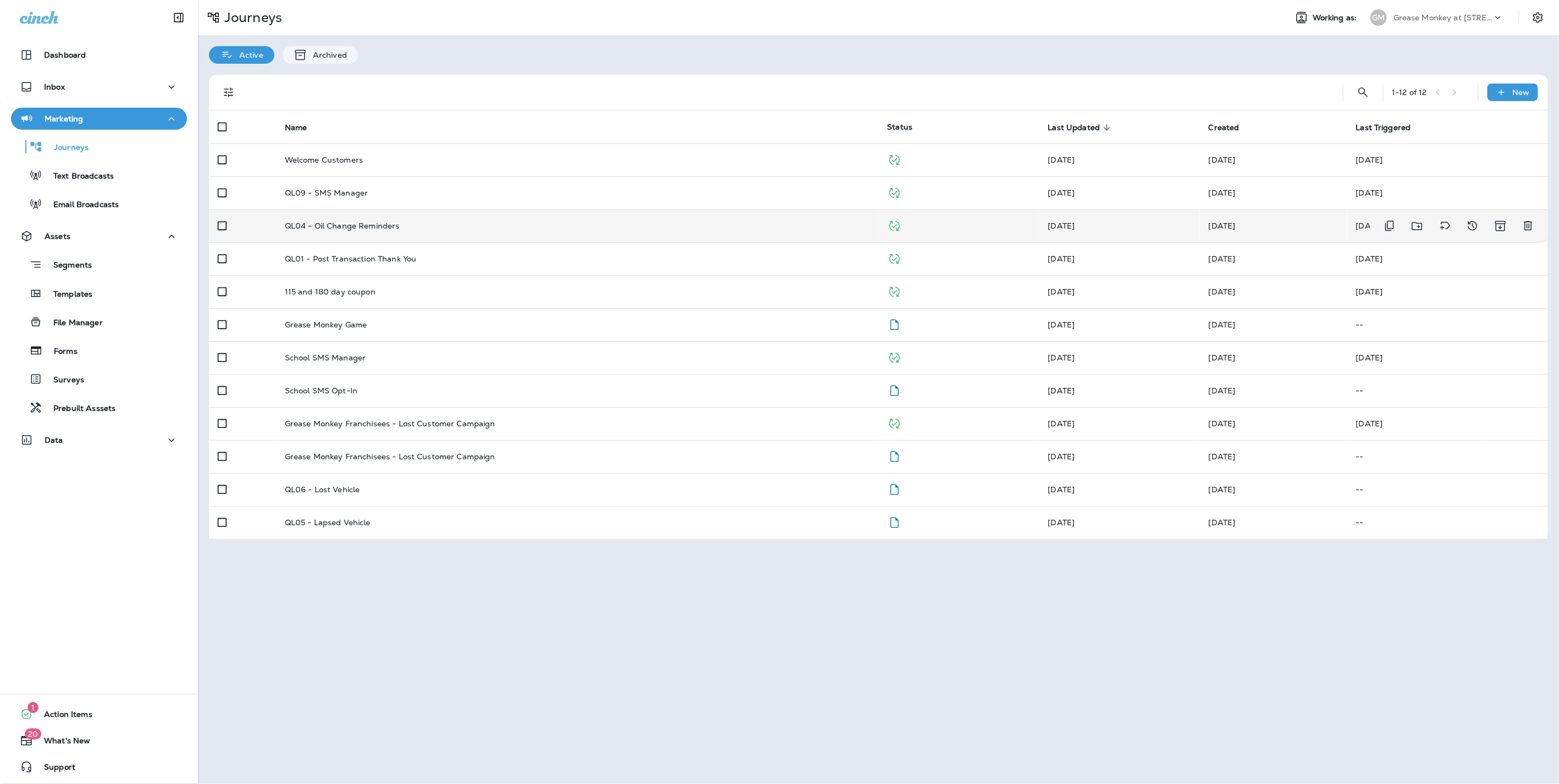
click at [420, 229] on div "QL04 - Oil Change Reminders" at bounding box center [578, 226] width 585 height 9
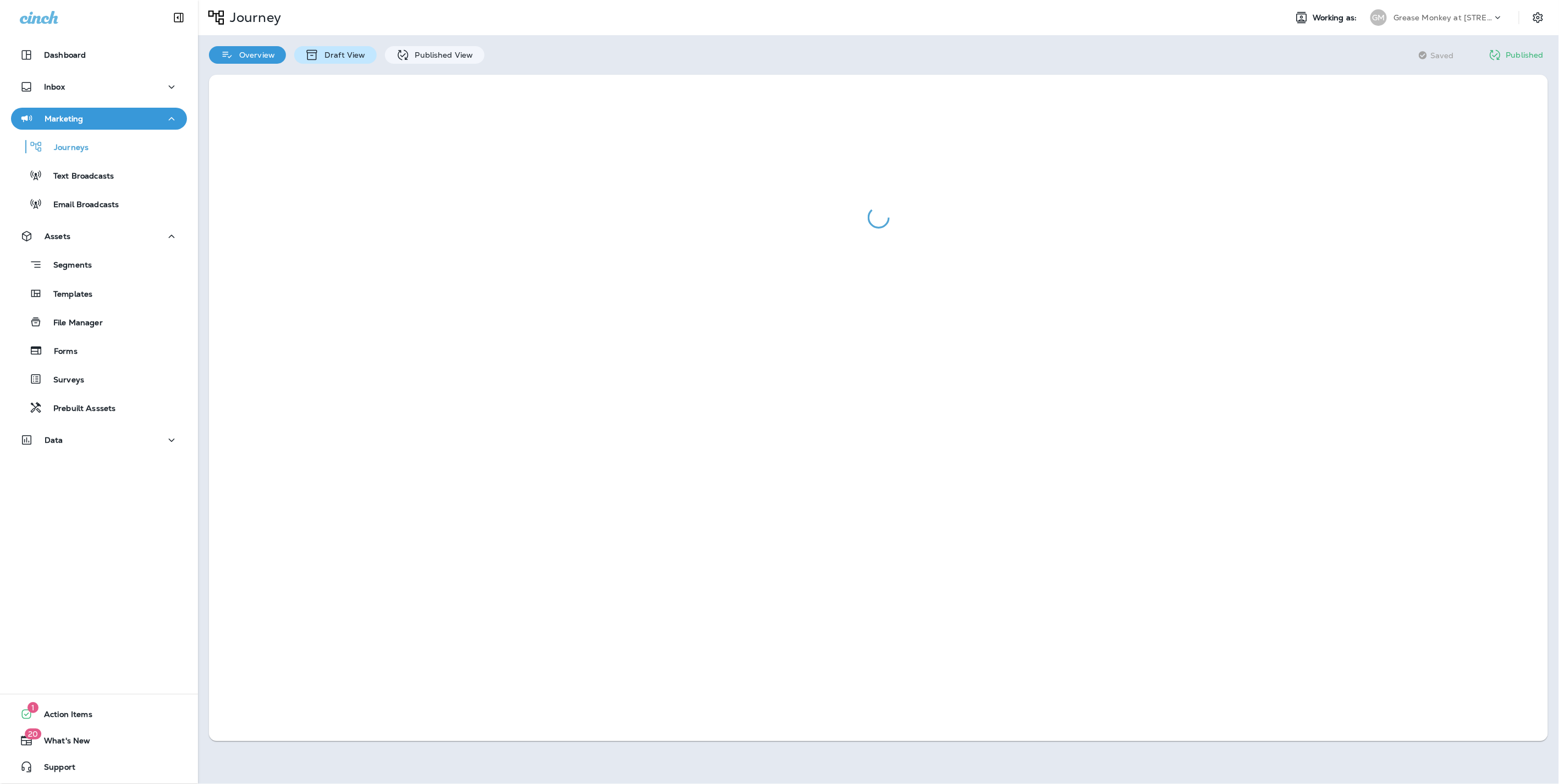
click at [351, 60] on p "Draft View" at bounding box center [341, 55] width 46 height 9
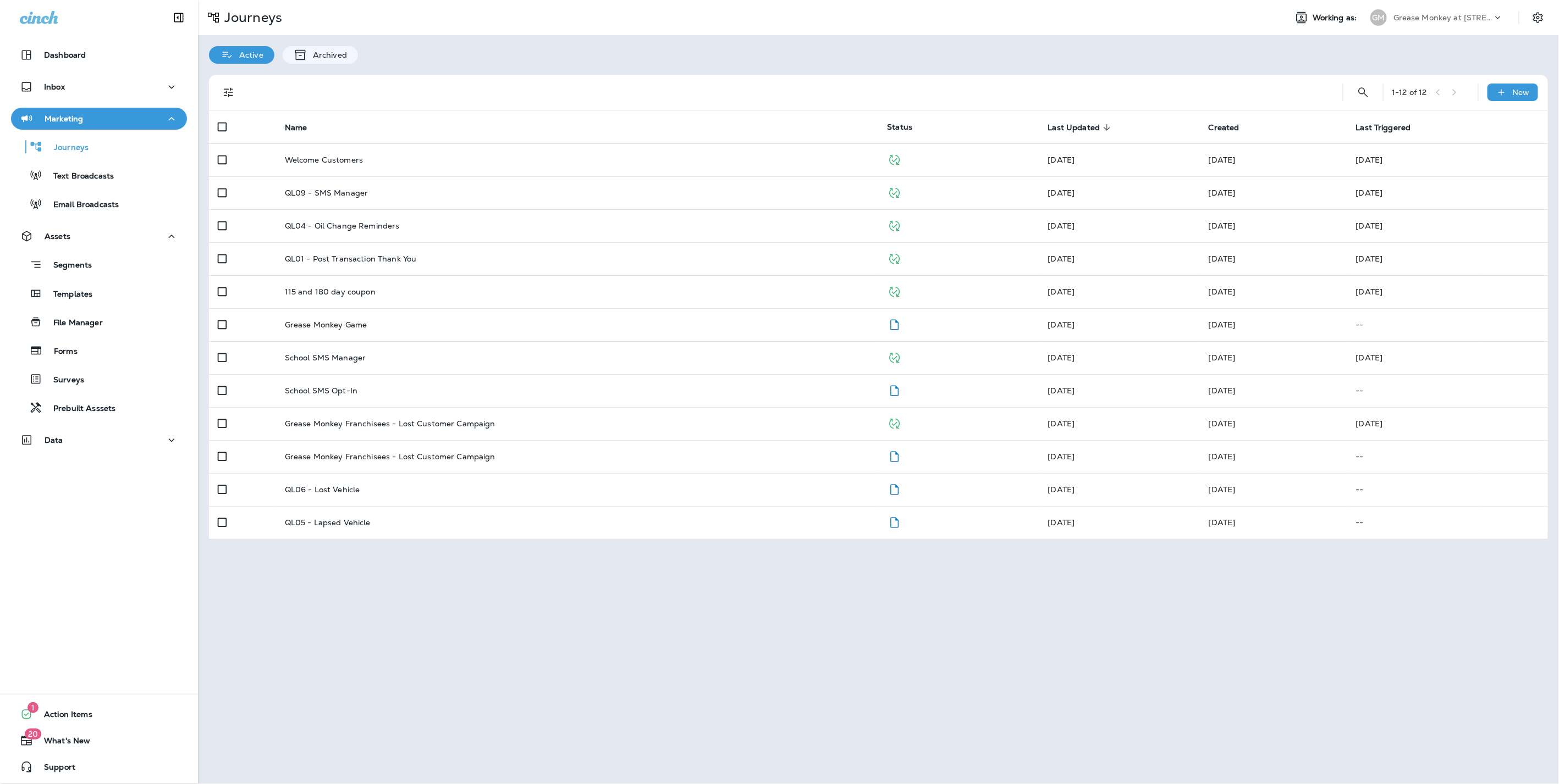
click at [1443, 19] on p "Grease Monkey at [STREET_ADDRESS]" at bounding box center [1443, 18] width 99 height 9
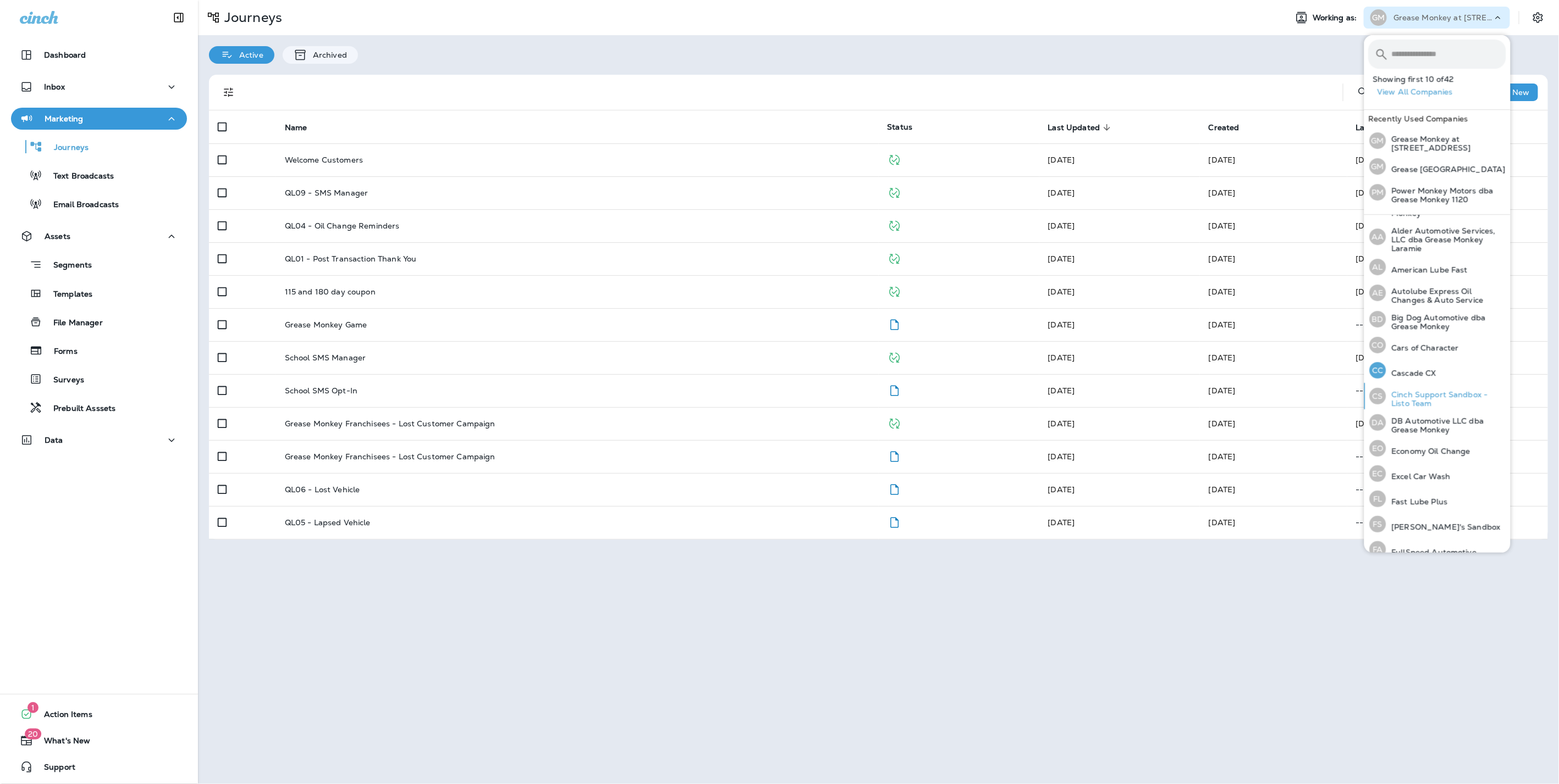
scroll to position [193, 0]
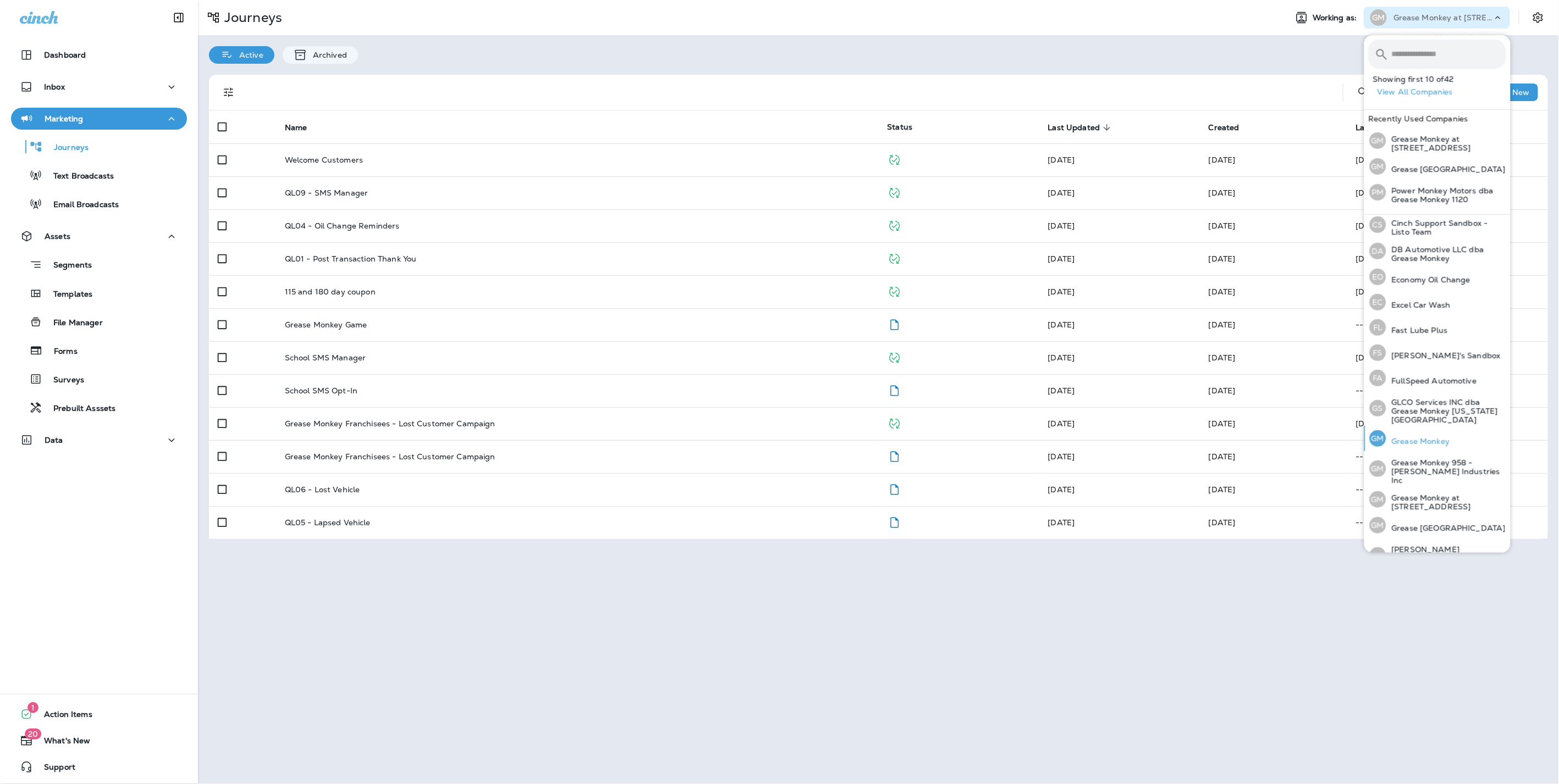
click at [1417, 427] on div "GM Grease Monkey" at bounding box center [1409, 438] width 89 height 25
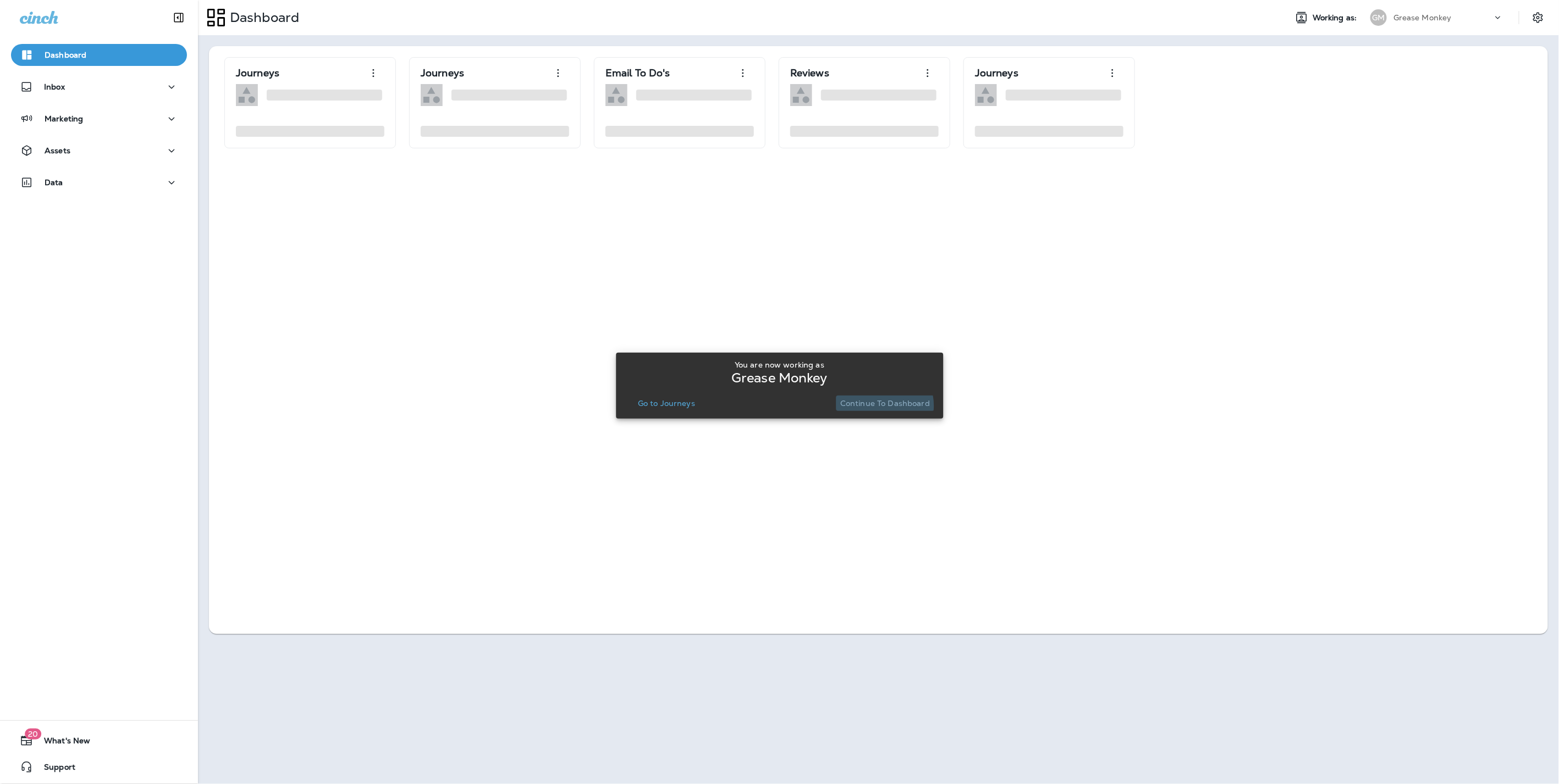
click at [876, 406] on p "Continue to Dashboard" at bounding box center [885, 403] width 89 height 9
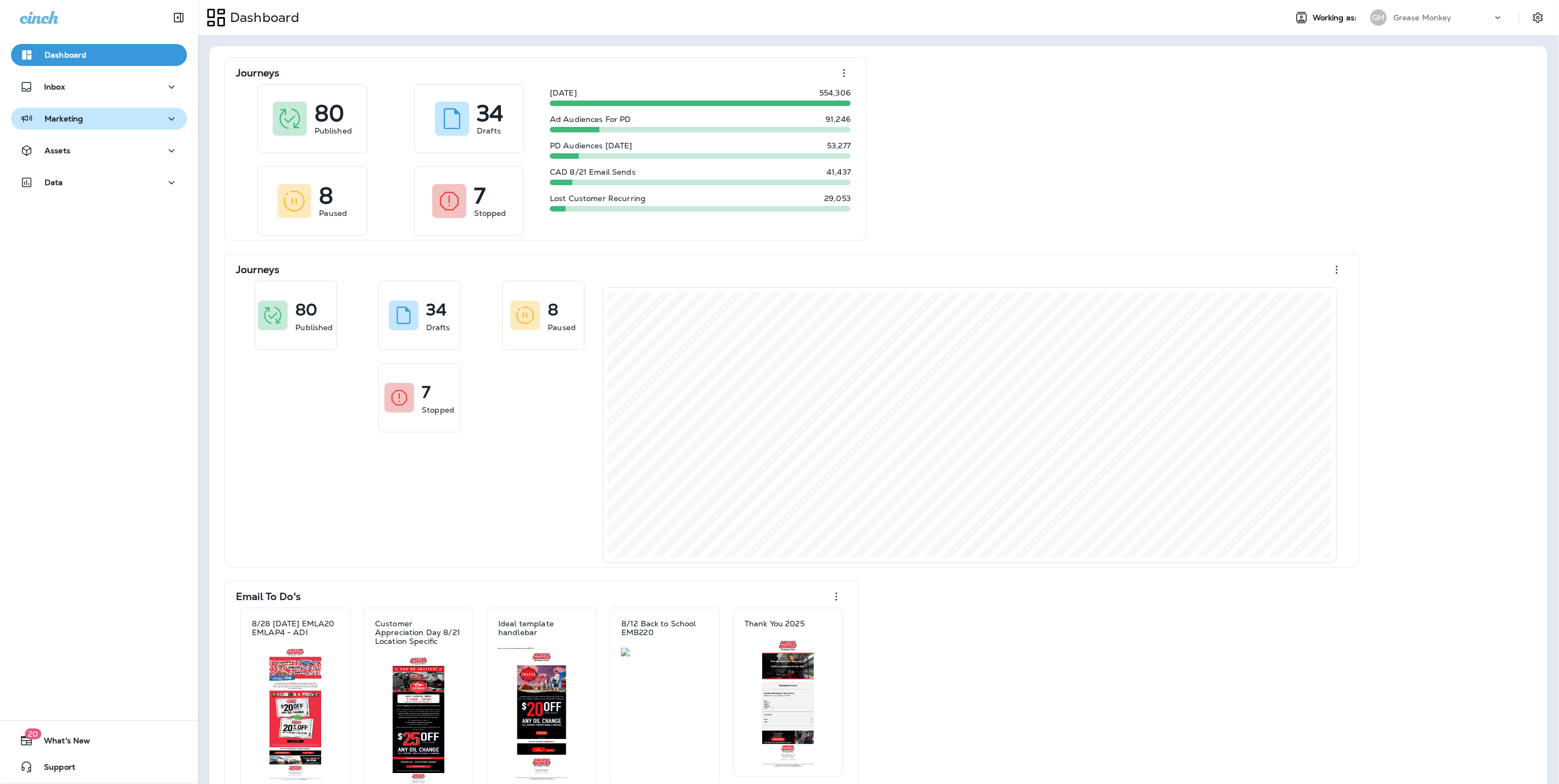
click at [47, 125] on button "Marketing" at bounding box center [98, 118] width 176 height 22
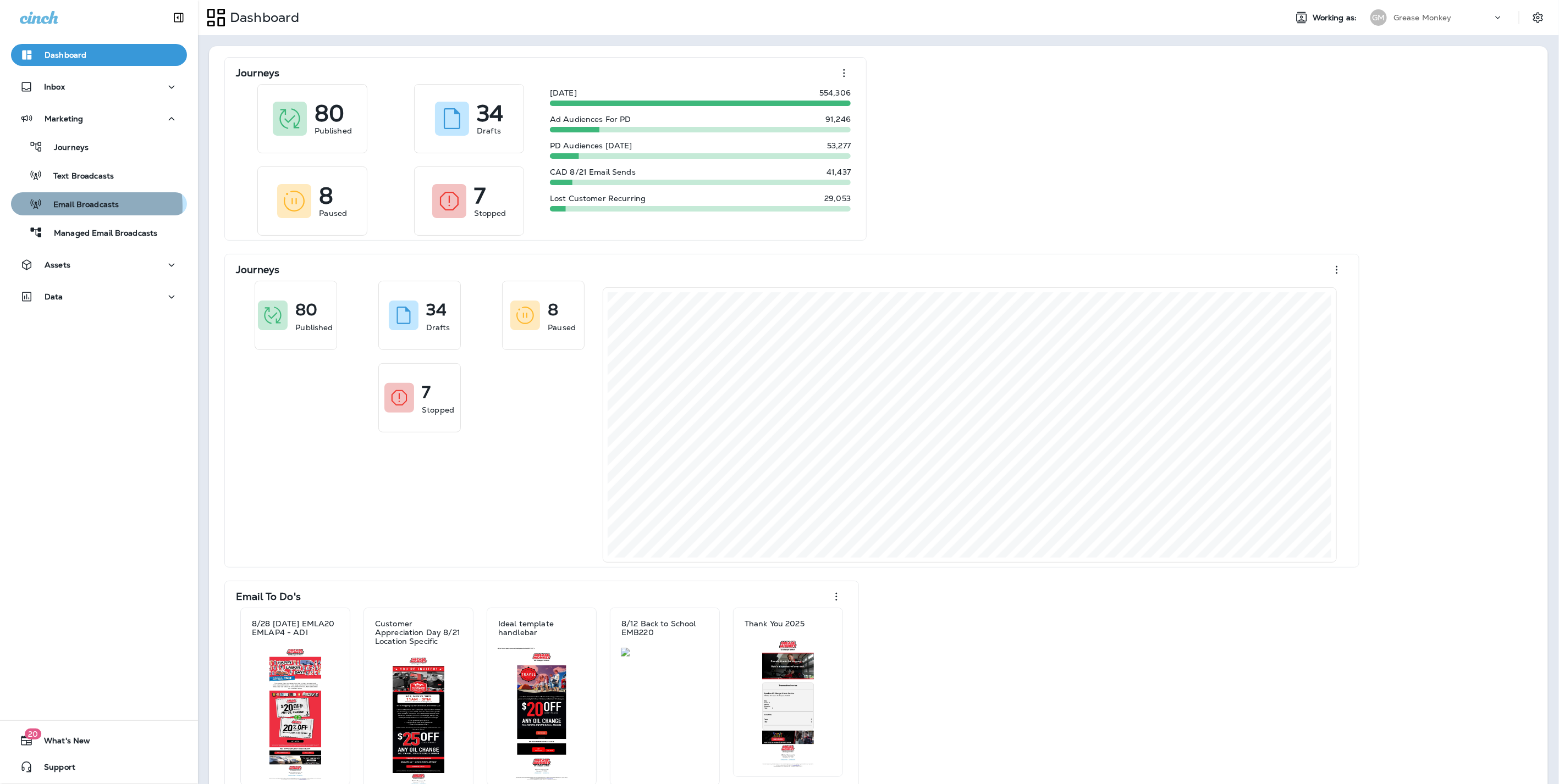
click at [66, 207] on p "Email Broadcasts" at bounding box center [80, 206] width 77 height 11
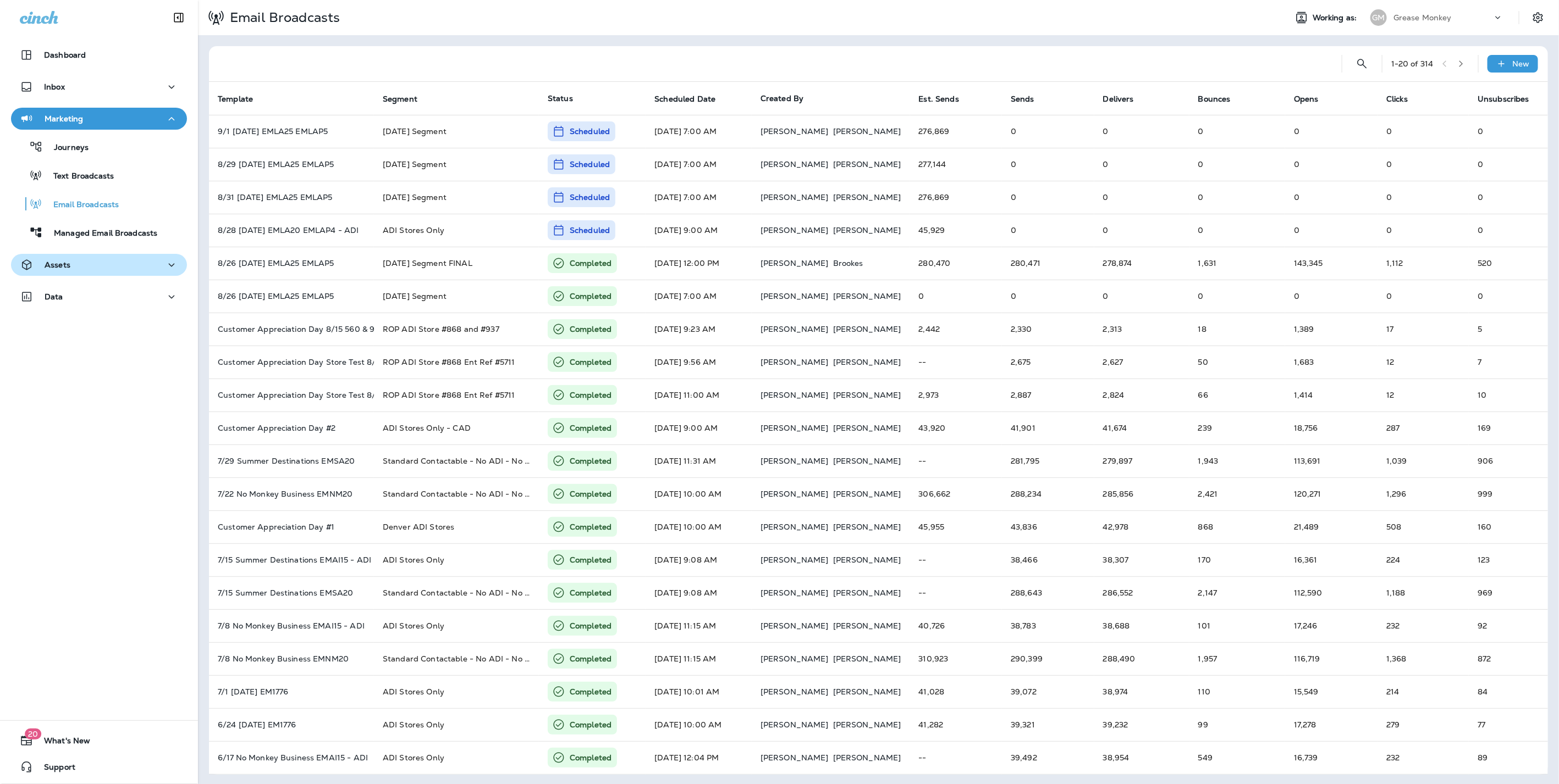
click at [82, 263] on div "Assets" at bounding box center [98, 264] width 158 height 14
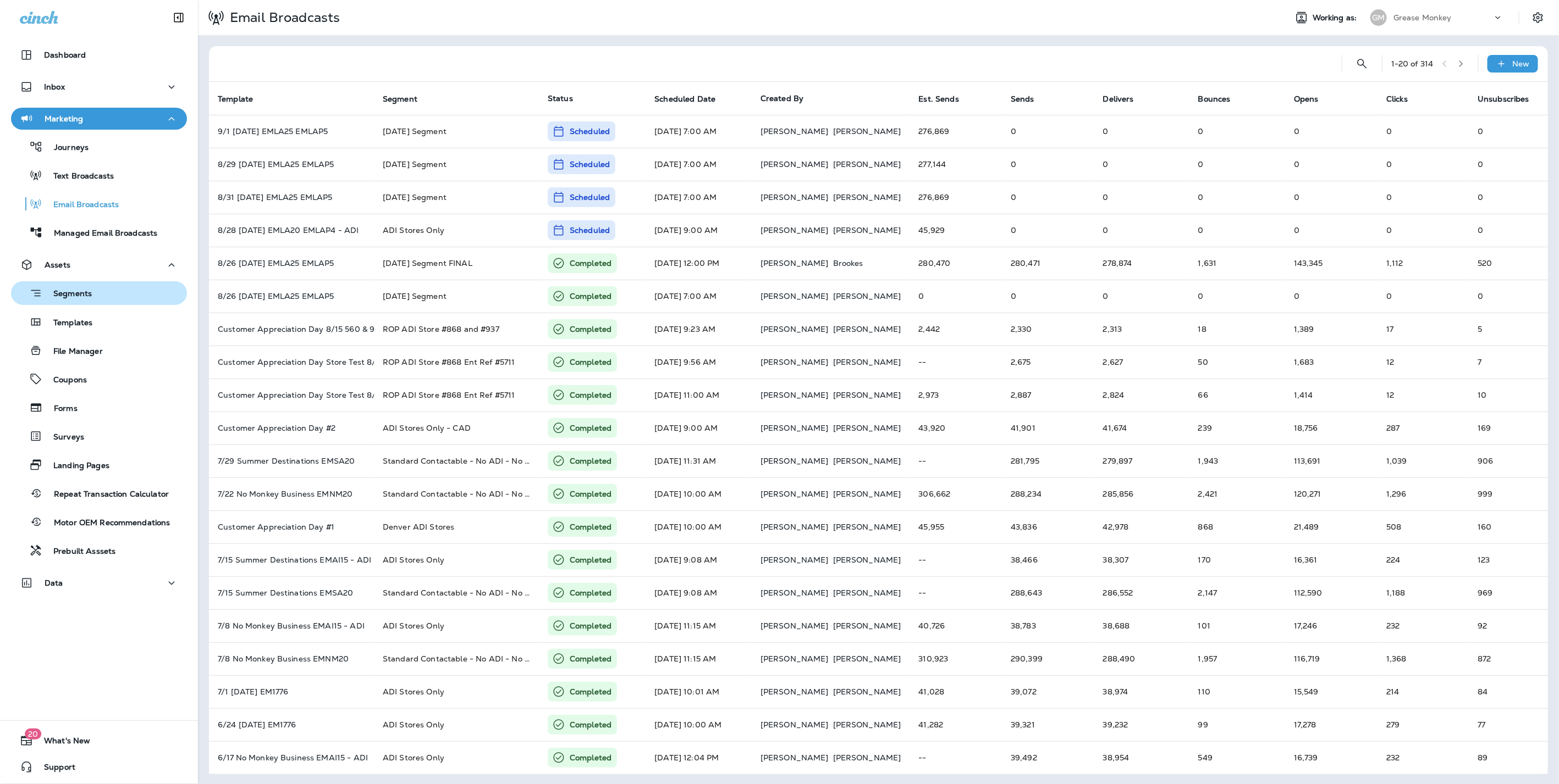
click at [92, 290] on div "Segments" at bounding box center [98, 293] width 167 height 17
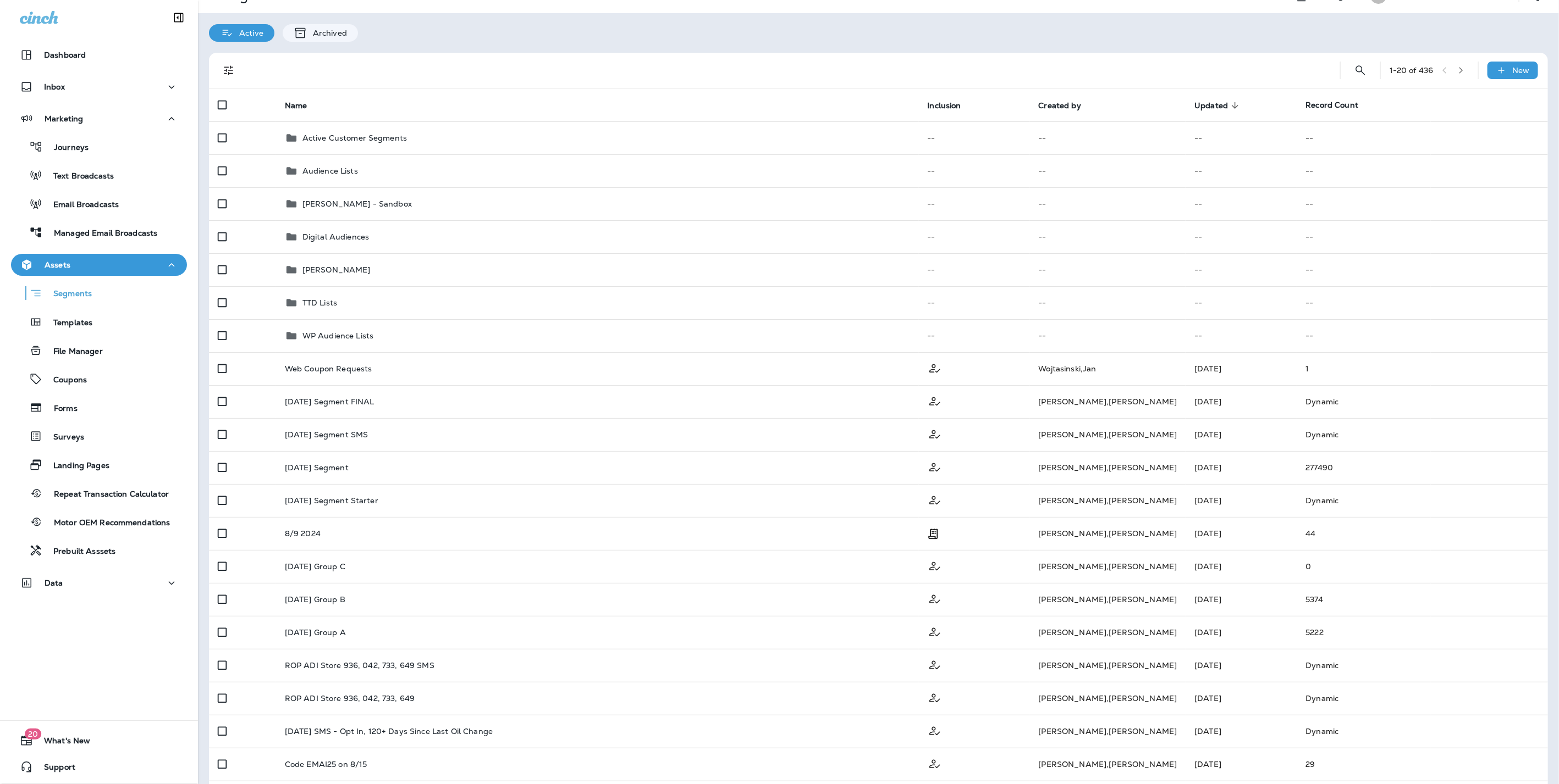
scroll to position [16, 0]
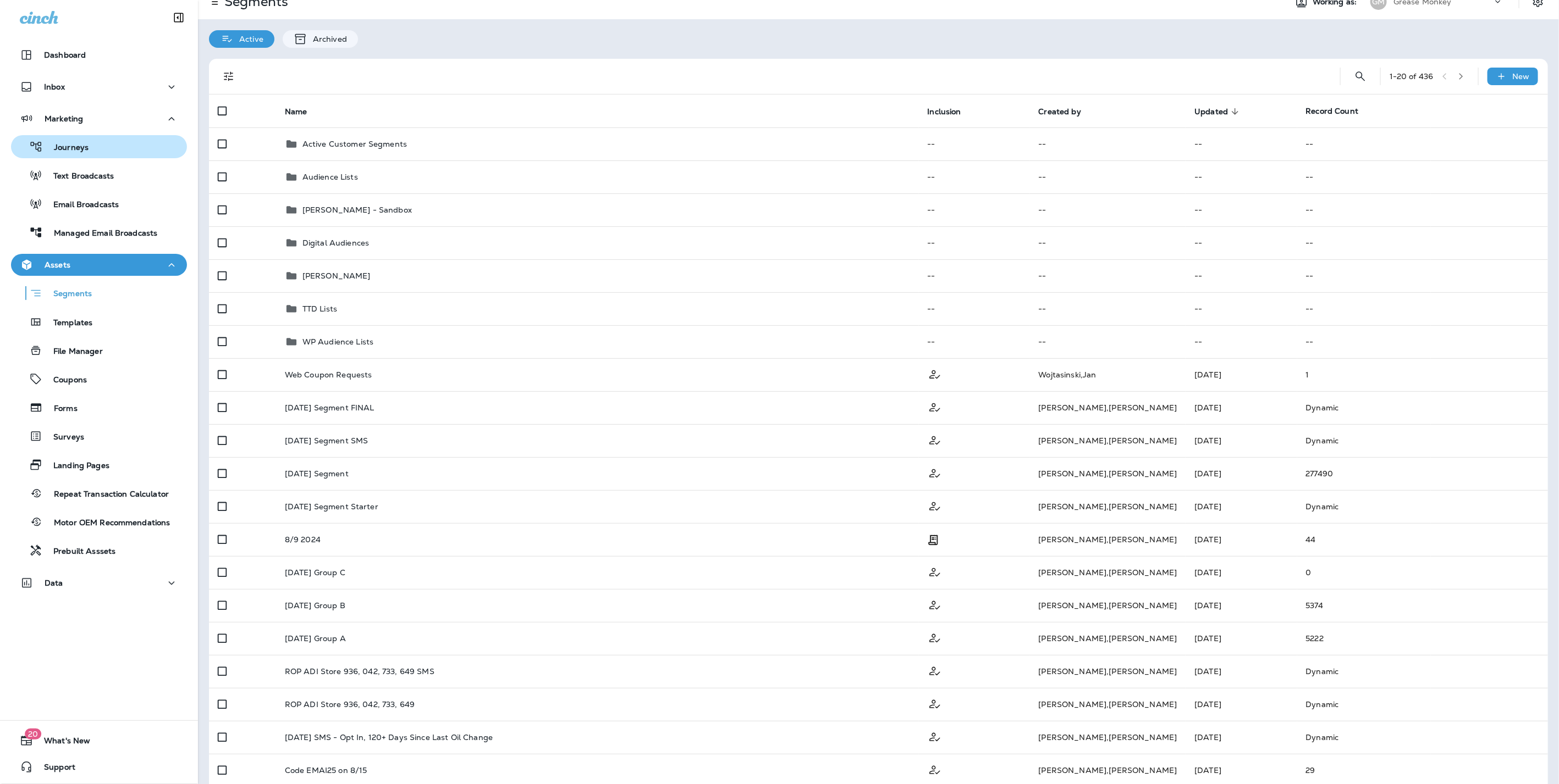
click at [77, 136] on button "Journeys" at bounding box center [98, 147] width 176 height 23
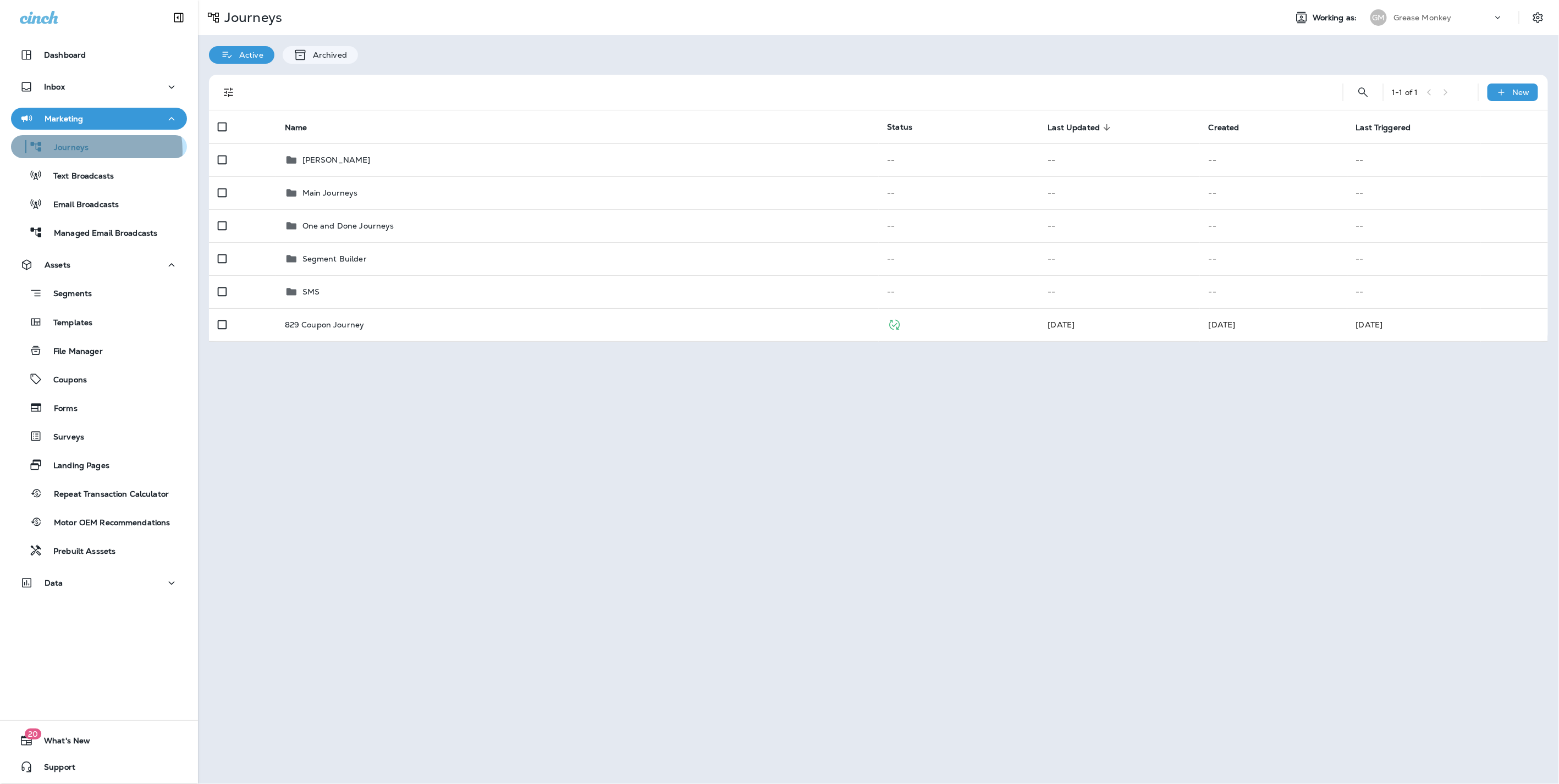
click at [77, 151] on p "Journeys" at bounding box center [66, 148] width 46 height 11
click at [81, 145] on p "Journeys" at bounding box center [66, 148] width 46 height 11
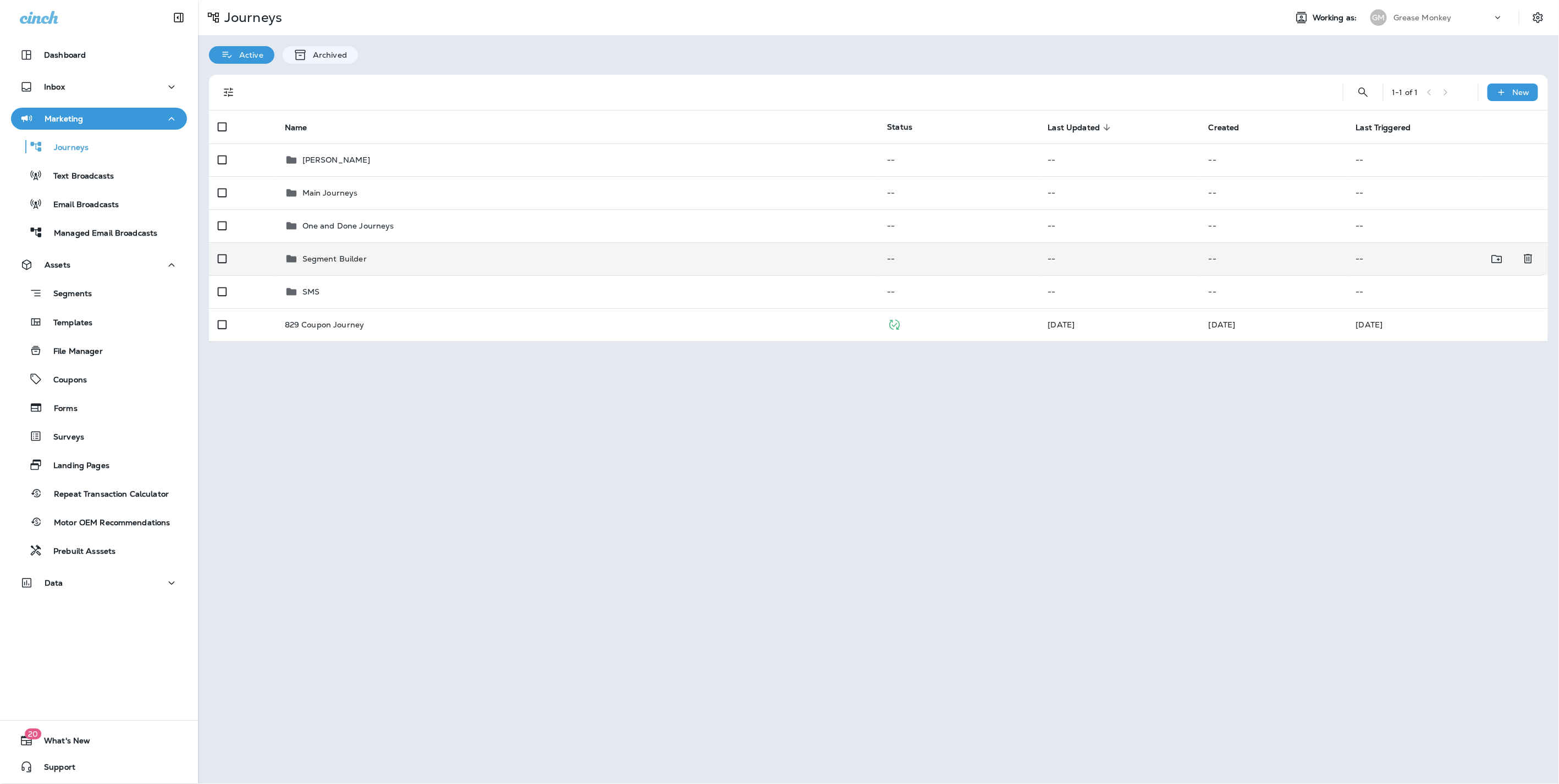
click at [348, 259] on p "Segment Builder" at bounding box center [334, 259] width 64 height 9
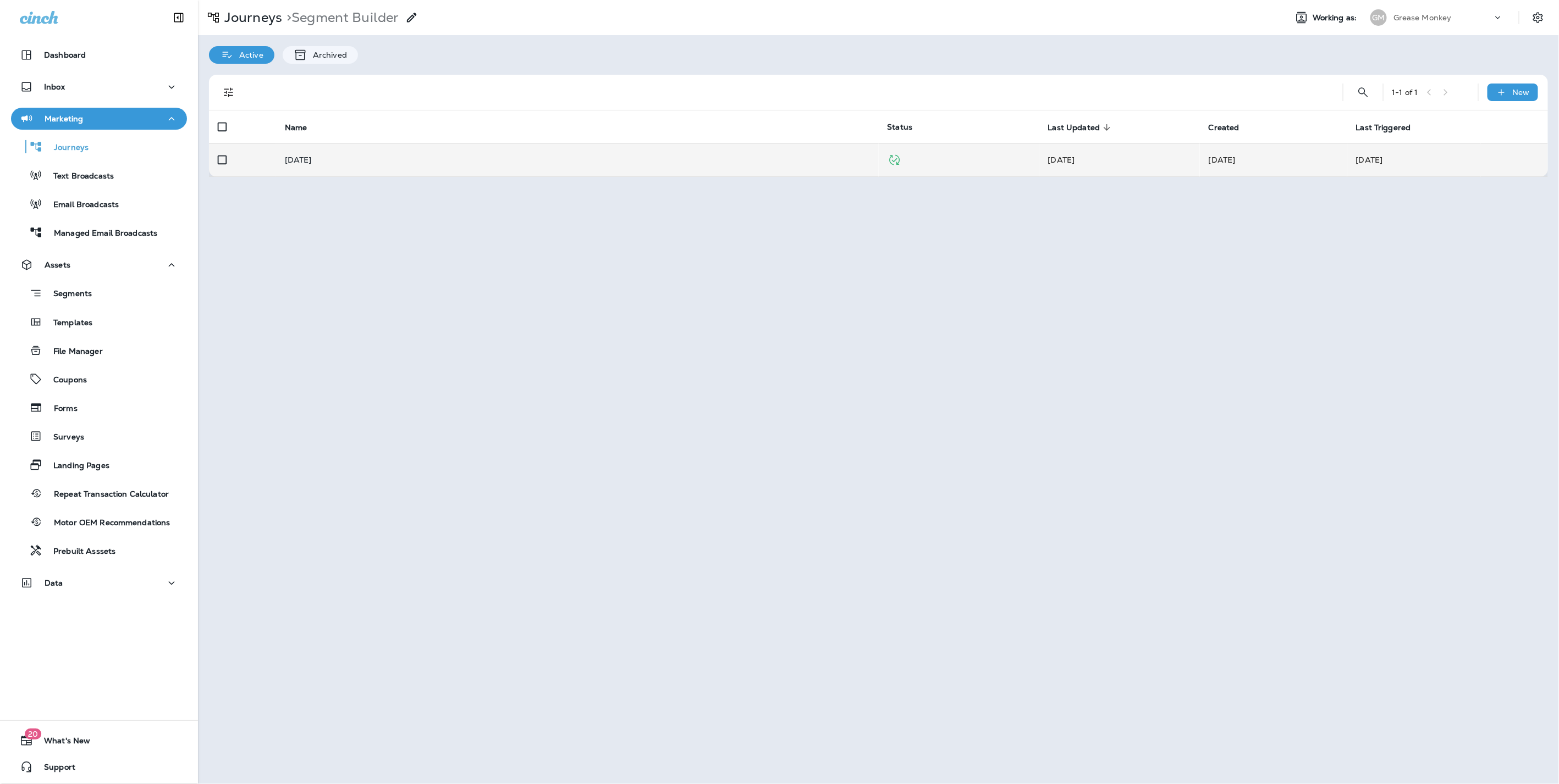
click at [311, 158] on p "Labor Day 2025" at bounding box center [299, 160] width 27 height 9
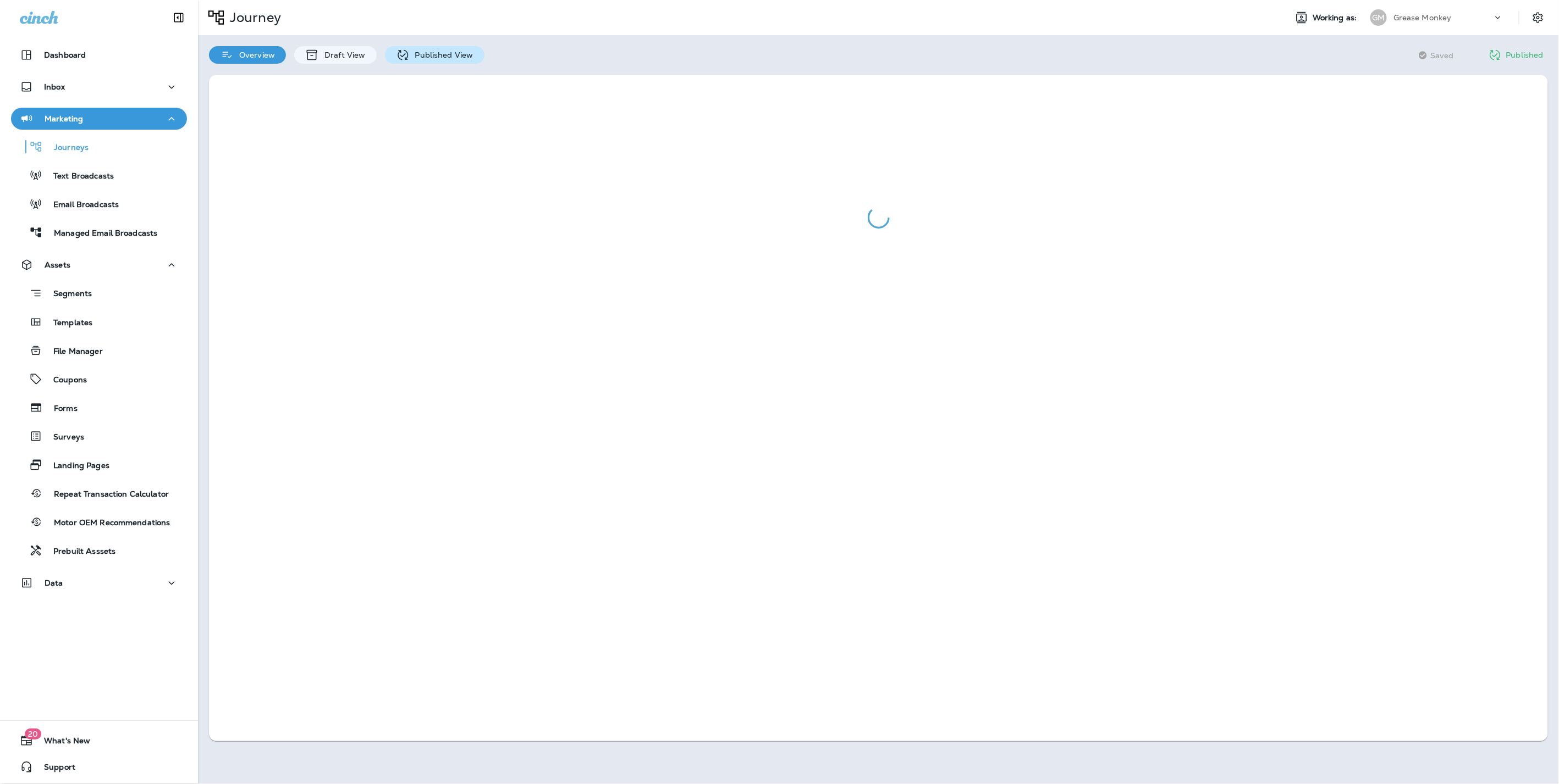
click at [443, 56] on p "Published View" at bounding box center [441, 55] width 64 height 9
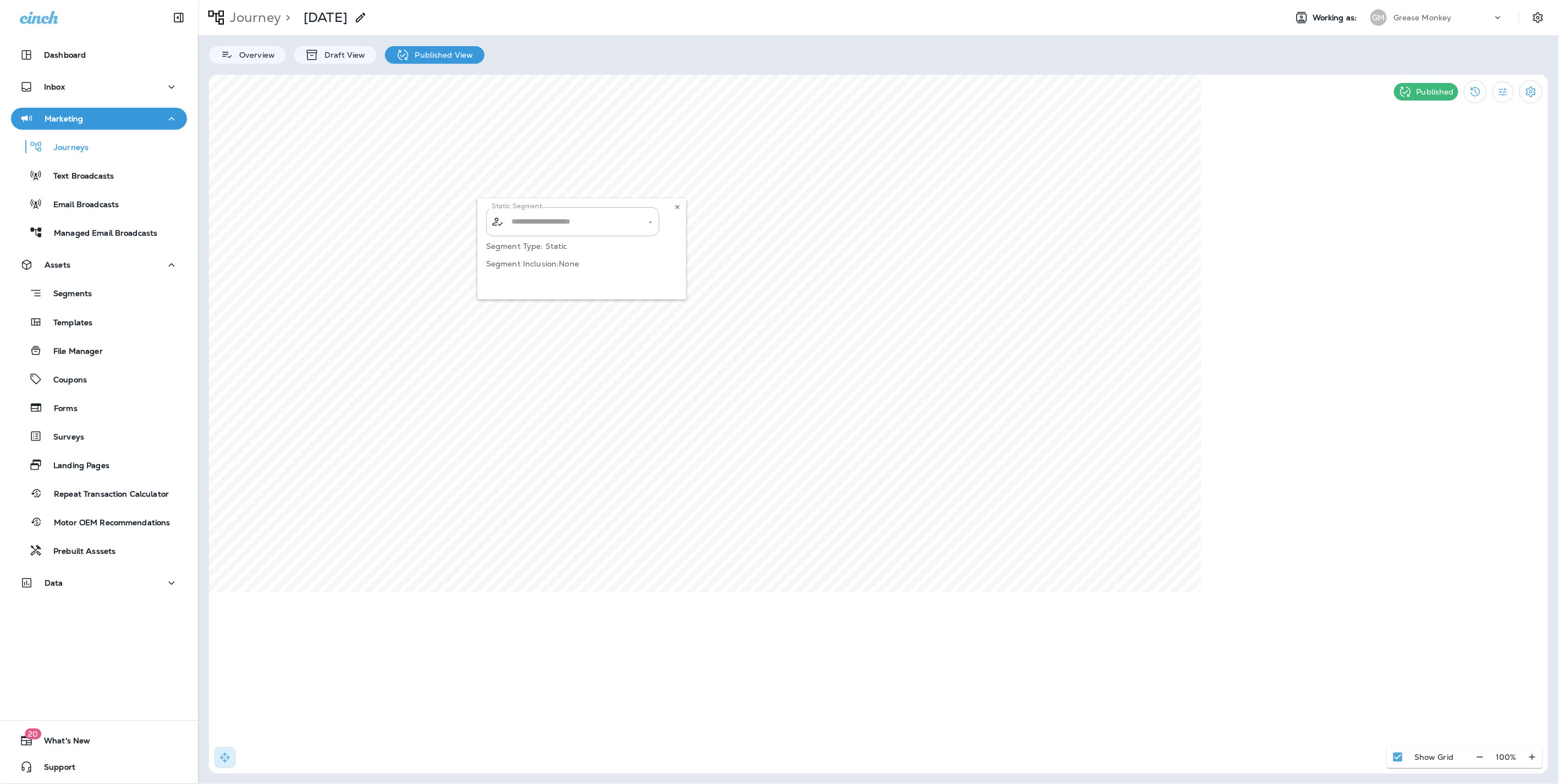
type input "**********"
click at [676, 204] on icon at bounding box center [677, 207] width 6 height 6
click at [254, 19] on p "Journey" at bounding box center [254, 17] width 56 height 16
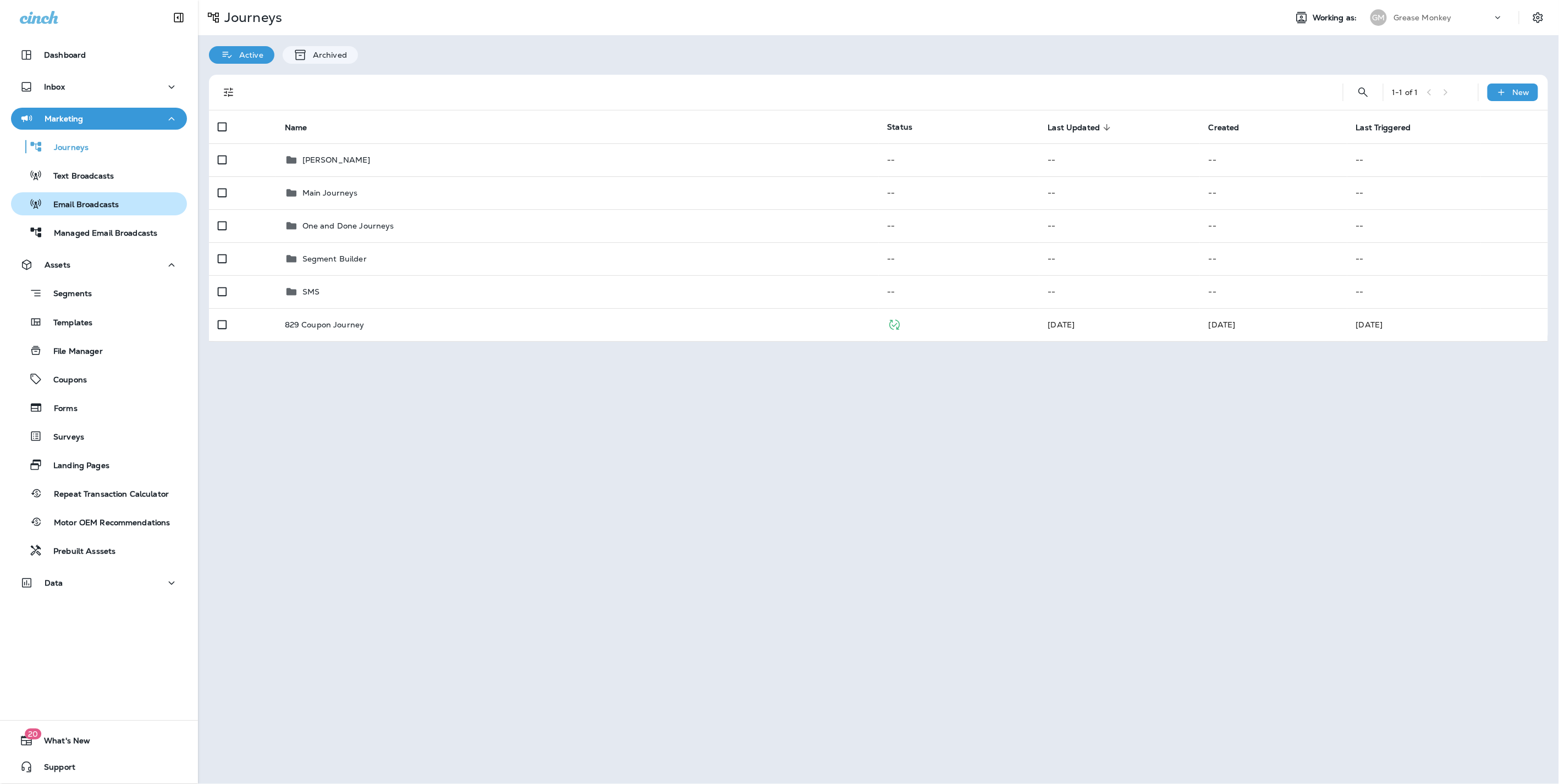
click at [95, 204] on p "Email Broadcasts" at bounding box center [80, 206] width 77 height 11
